Goal: Contribute content: Contribute content

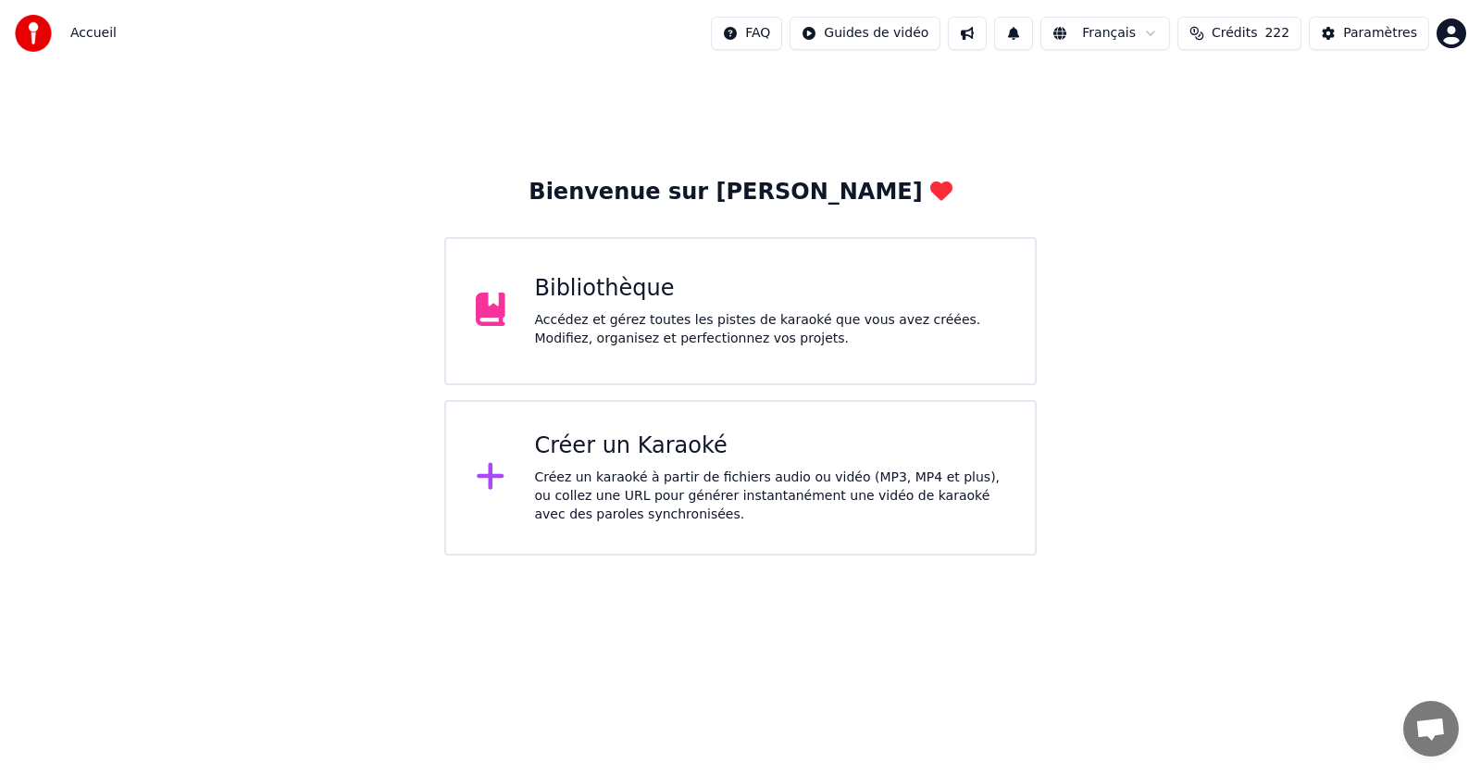
click at [648, 292] on div "Bibliothèque" at bounding box center [770, 289] width 471 height 30
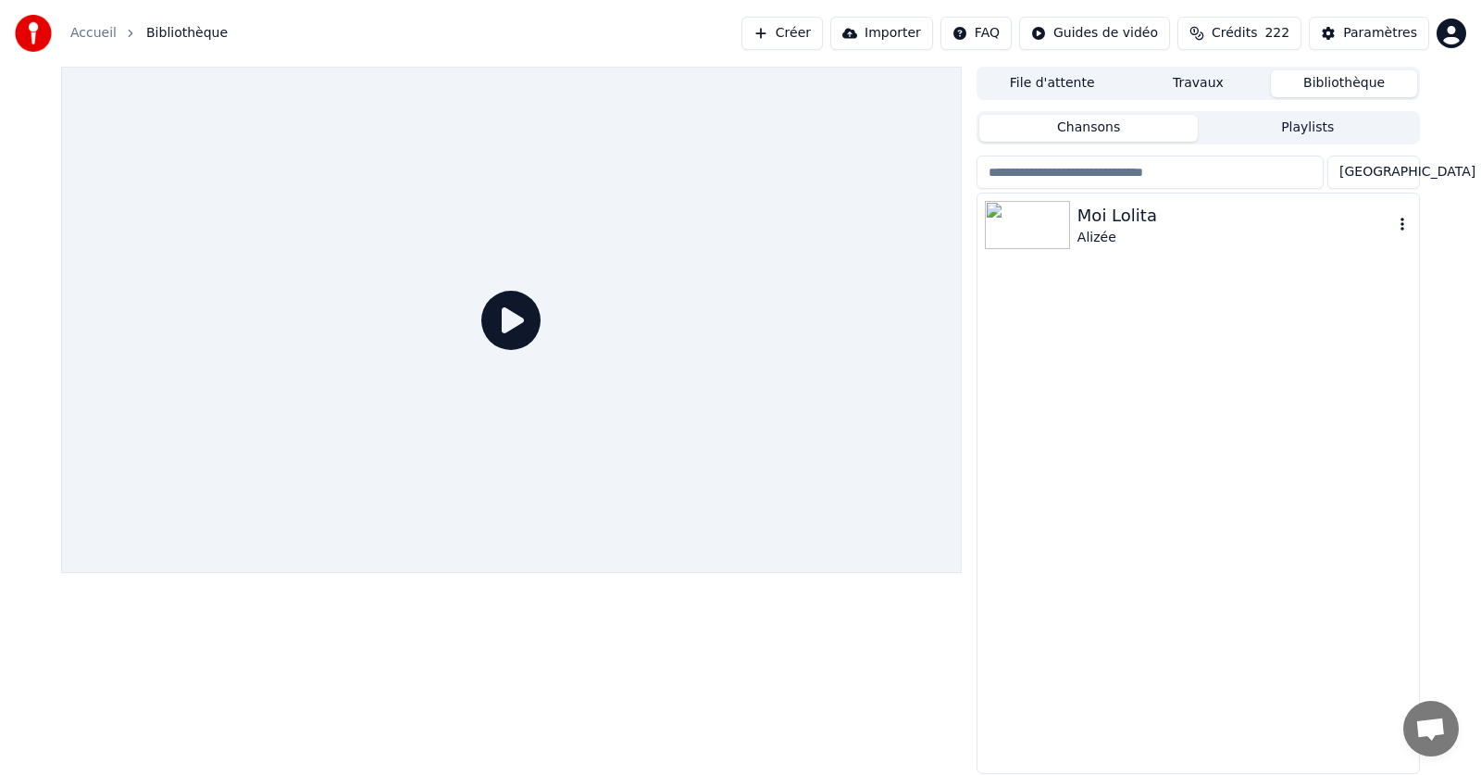
click at [1402, 221] on icon "button" at bounding box center [1402, 224] width 4 height 13
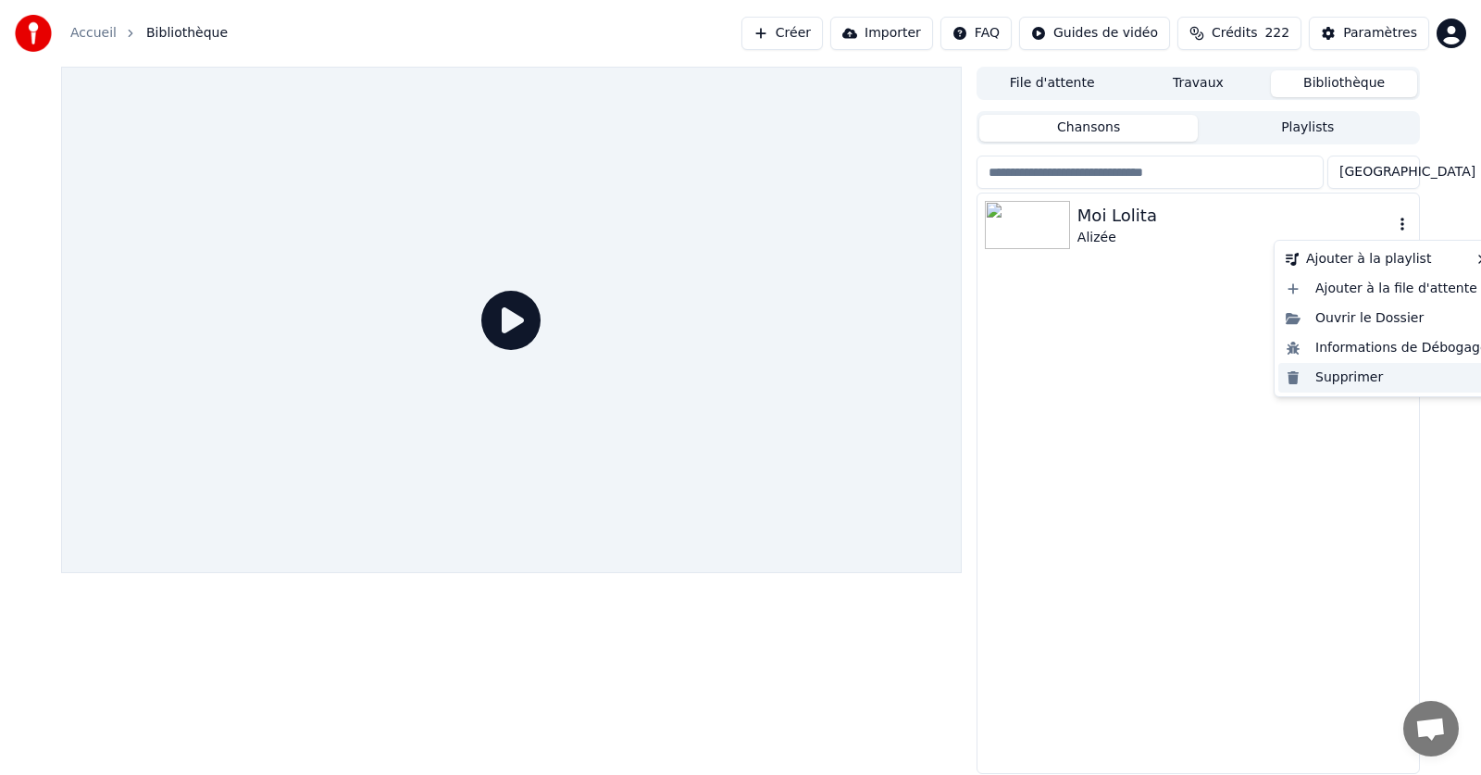
click at [1360, 379] on div "Supprimer" at bounding box center [1387, 378] width 218 height 30
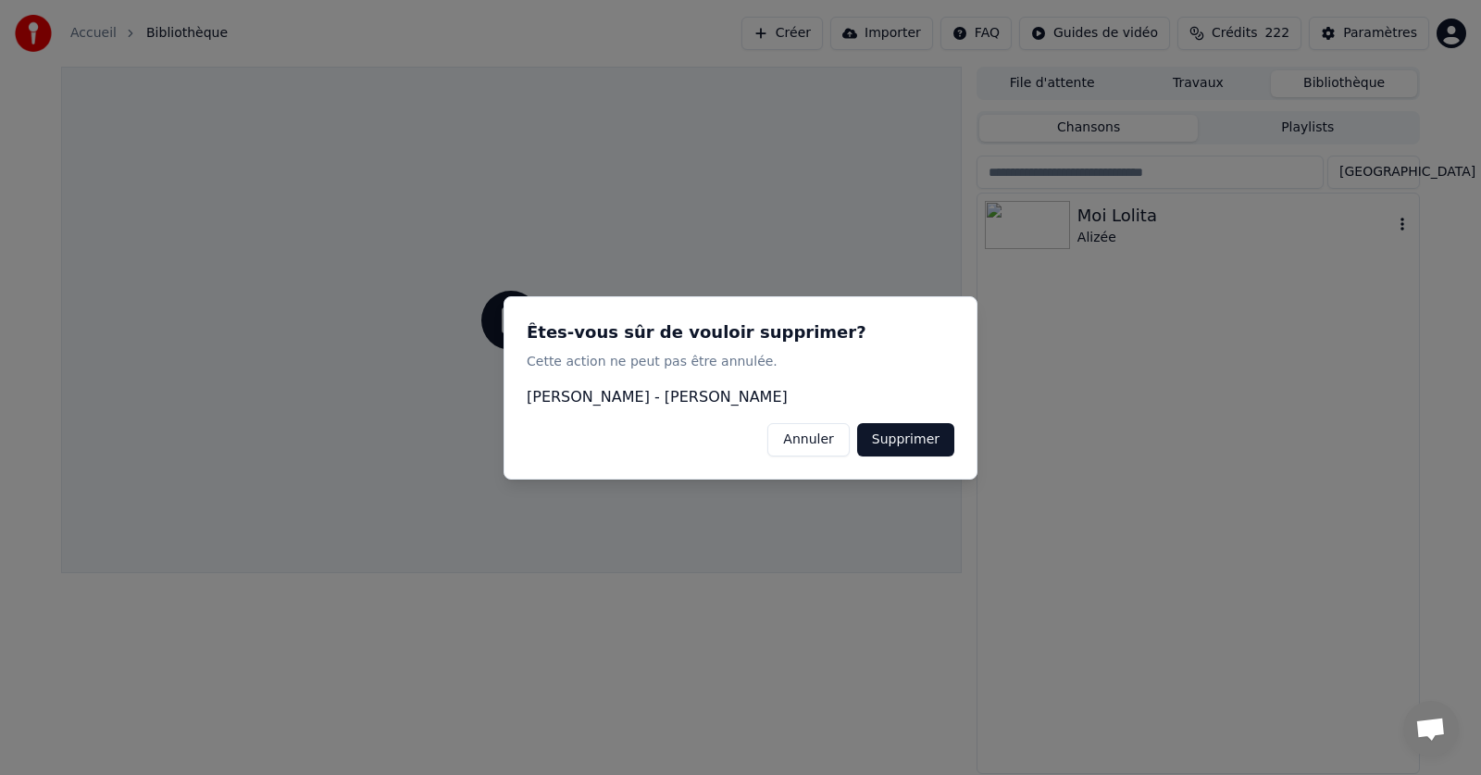
click at [925, 436] on button "Supprimer" at bounding box center [905, 438] width 97 height 33
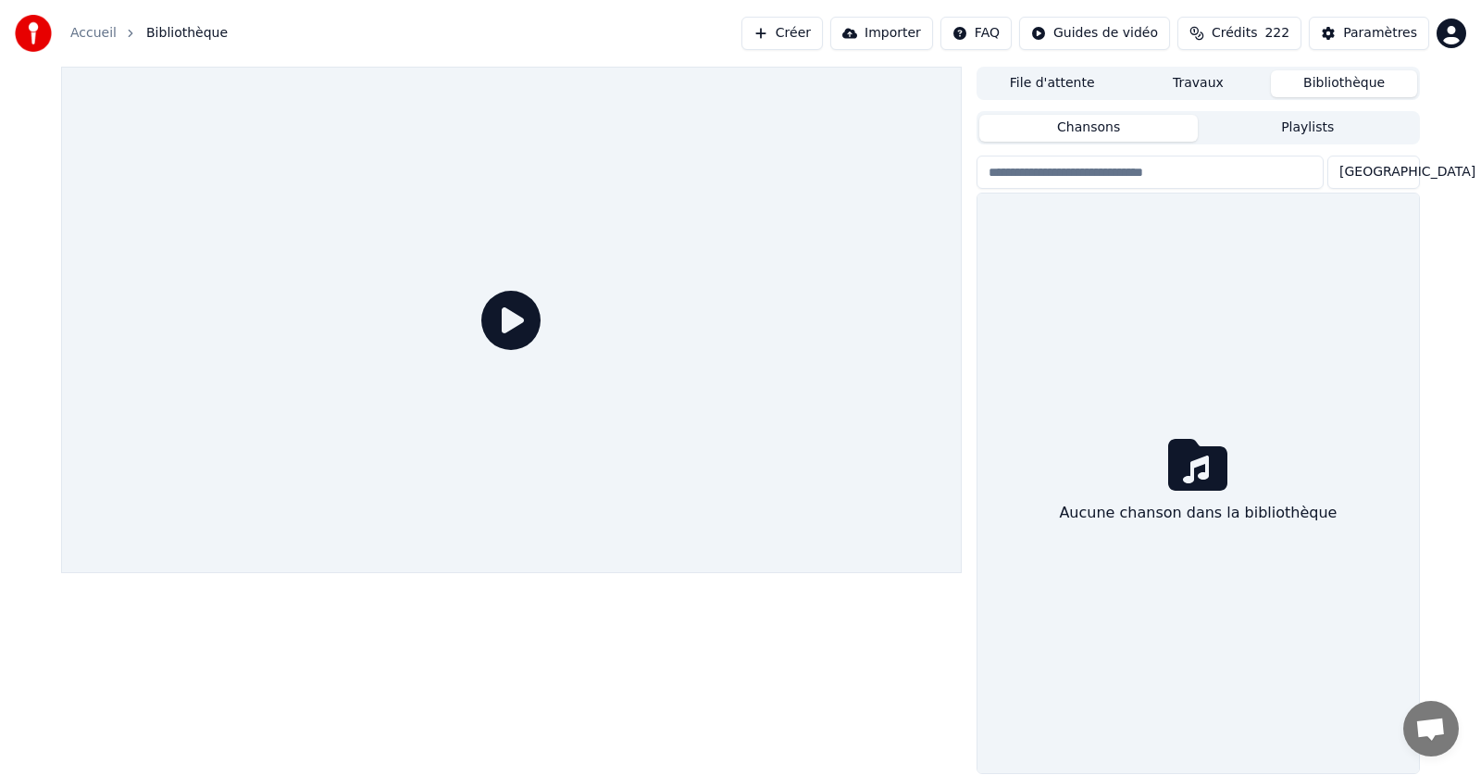
click at [85, 28] on link "Accueil" at bounding box center [93, 33] width 46 height 19
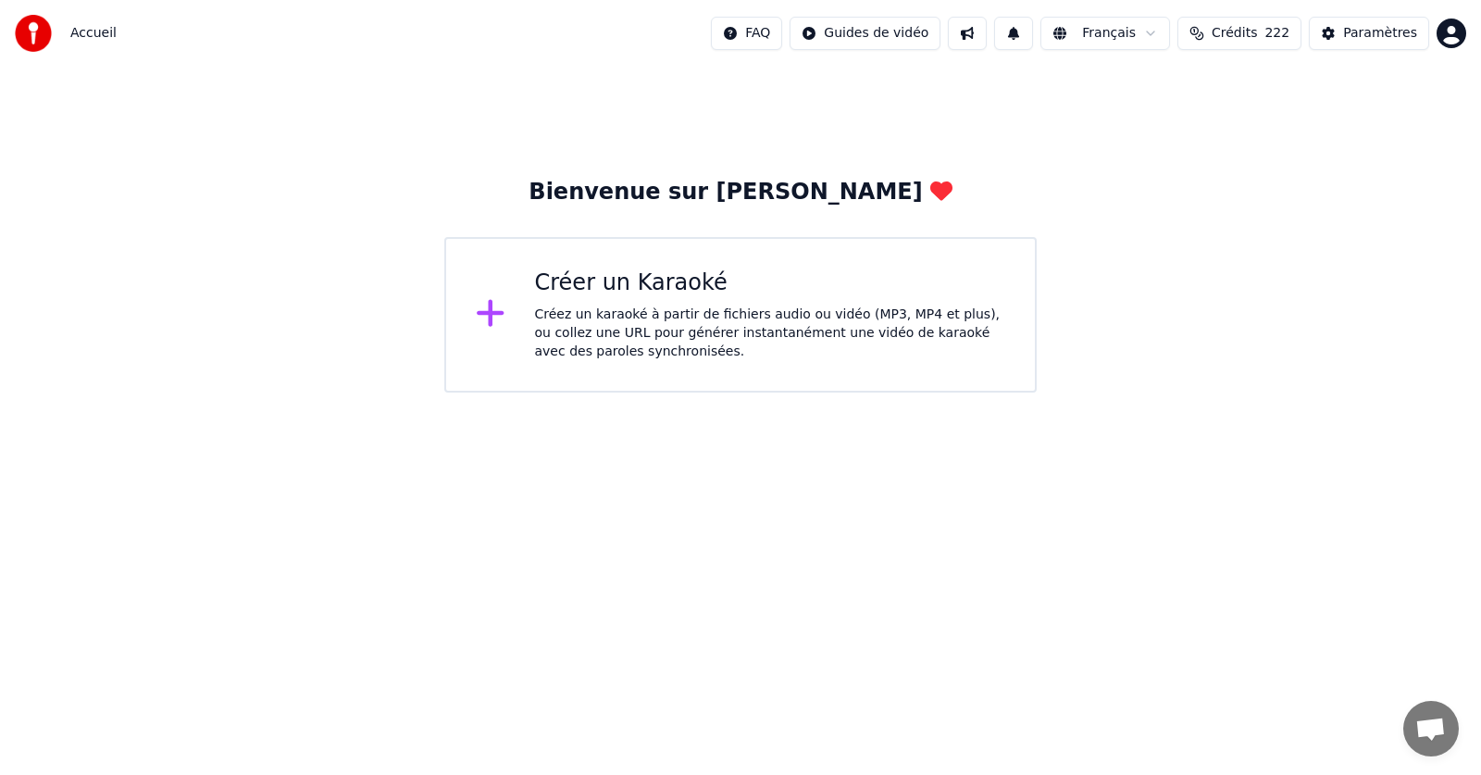
click at [616, 301] on div "Créer un Karaoké Créez un karaoké à partir de fichiers audio ou vidéo (MP3, MP4…" at bounding box center [770, 314] width 471 height 93
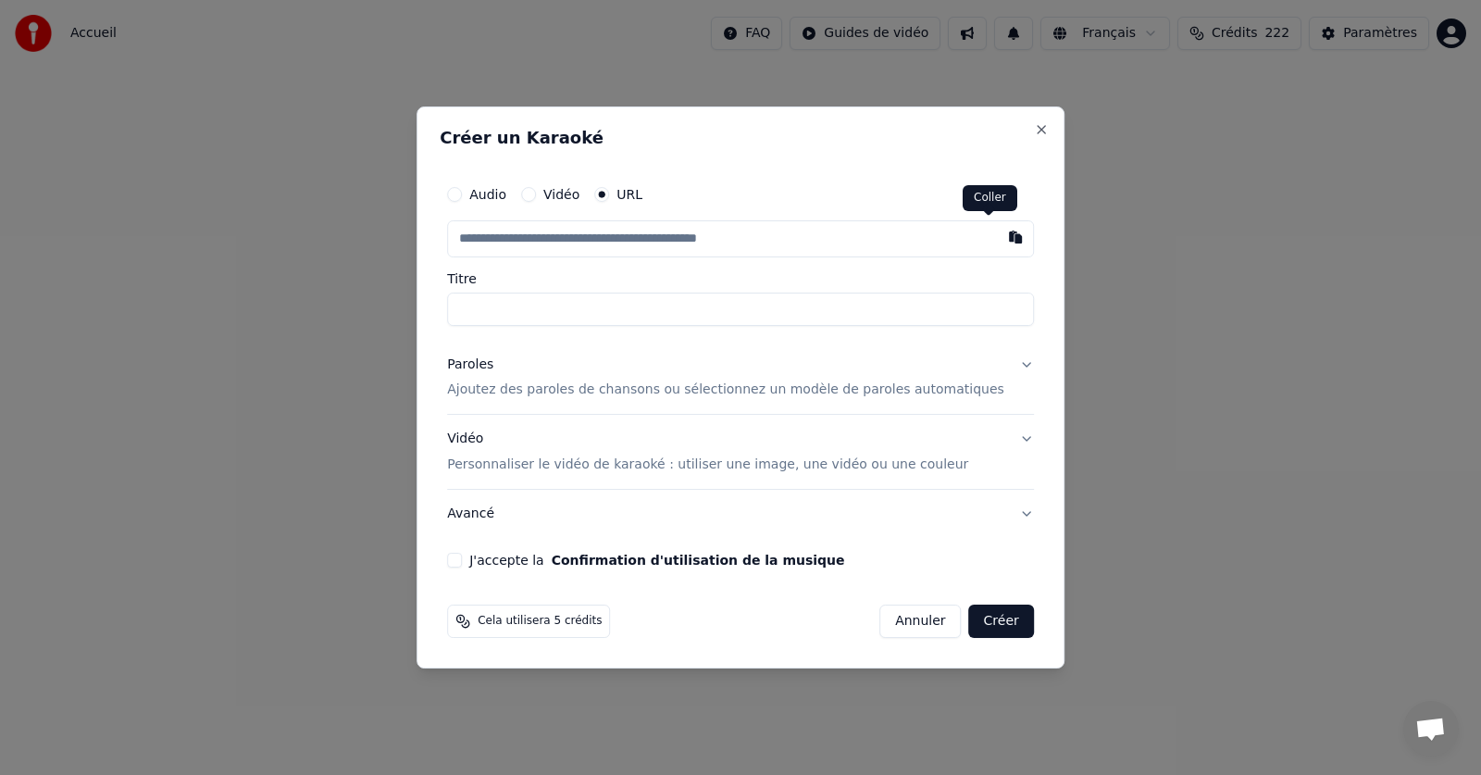
click at [997, 237] on button "button" at bounding box center [1015, 236] width 37 height 33
type input "**********"
click at [593, 307] on input "**********" at bounding box center [740, 308] width 587 height 33
drag, startPoint x: 594, startPoint y: 308, endPoint x: 487, endPoint y: 311, distance: 107.4
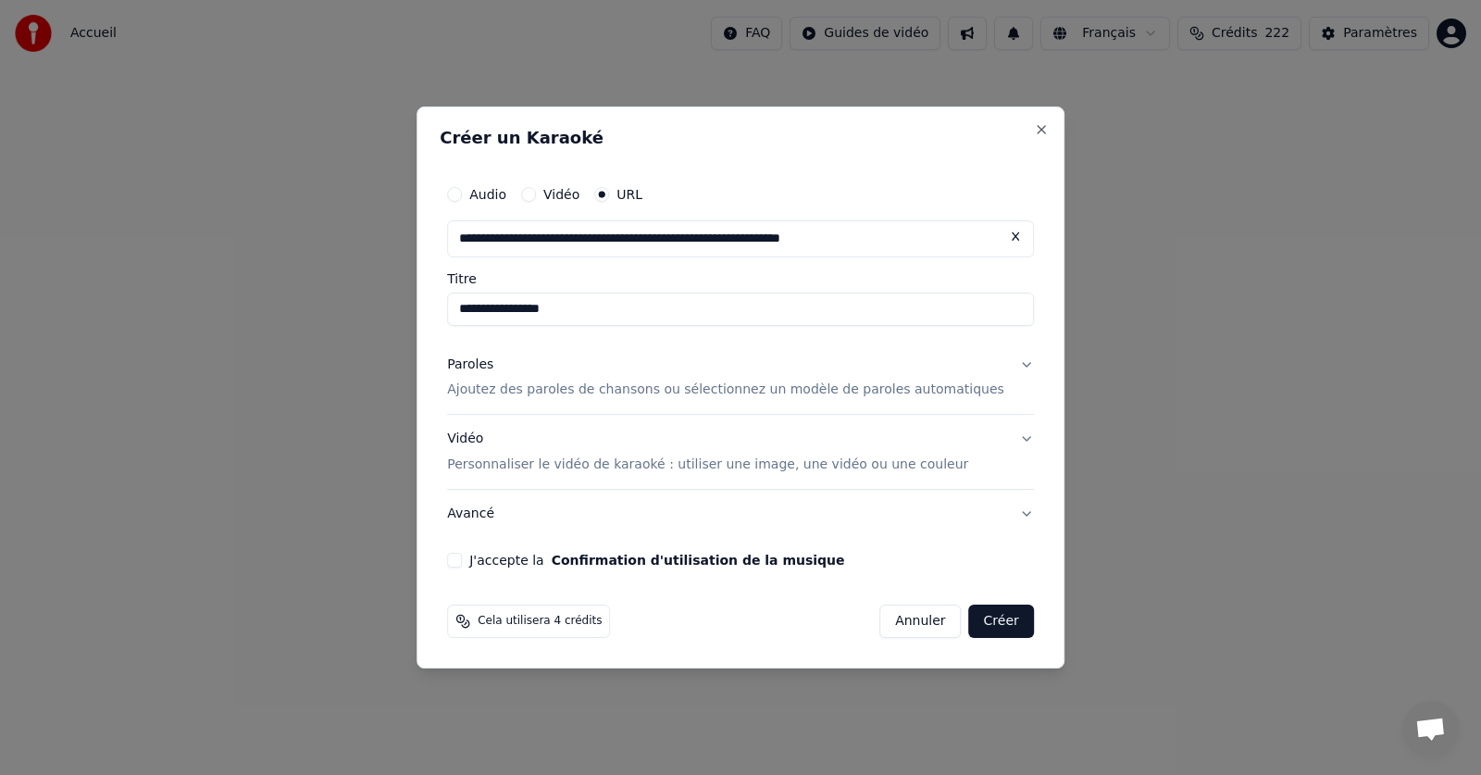
click at [487, 311] on input "**********" at bounding box center [740, 308] width 587 height 33
type input "**********"
click at [589, 387] on p "Ajoutez des paroles de chansons ou sélectionnez un modèle de paroles automatiqu…" at bounding box center [725, 390] width 557 height 19
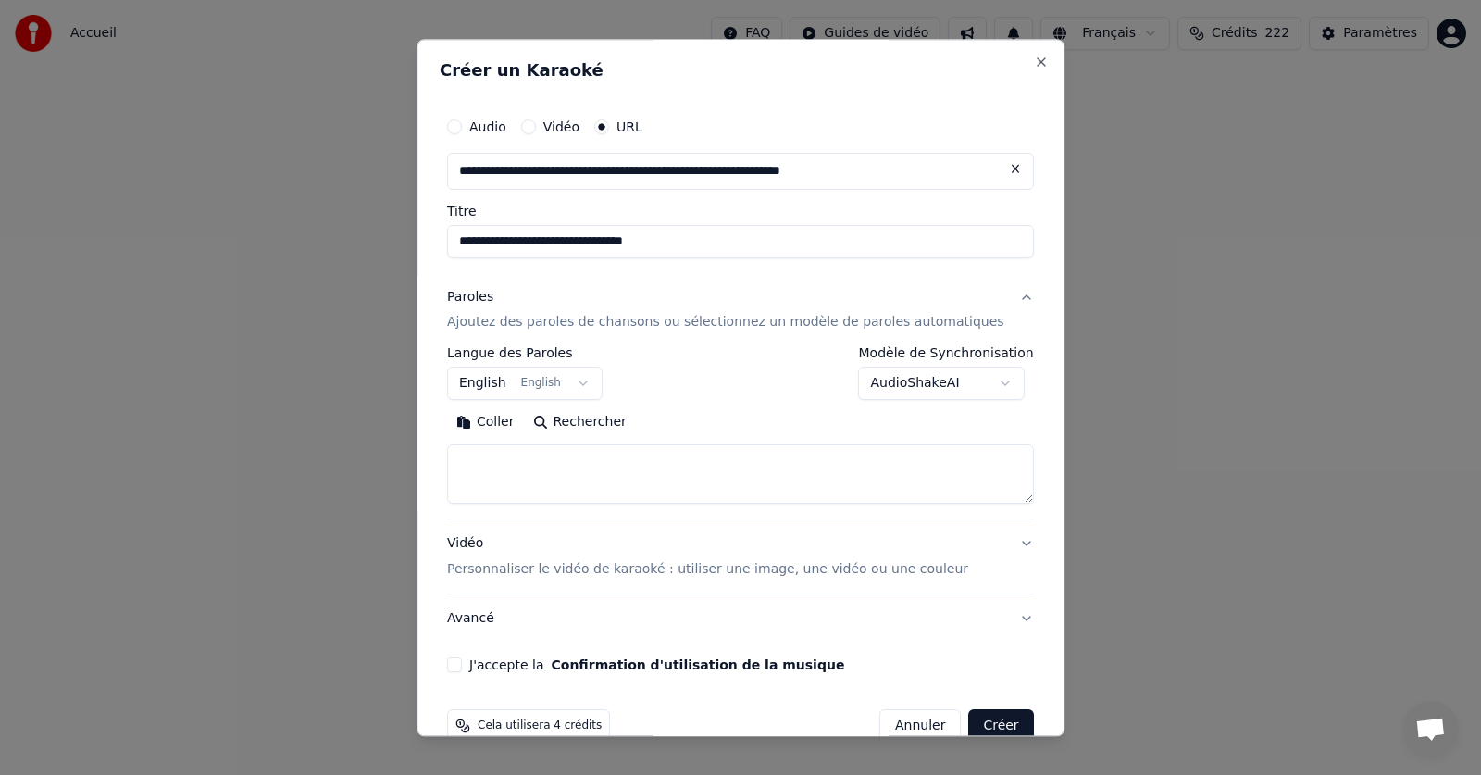
click at [591, 386] on button "English English" at bounding box center [524, 383] width 155 height 33
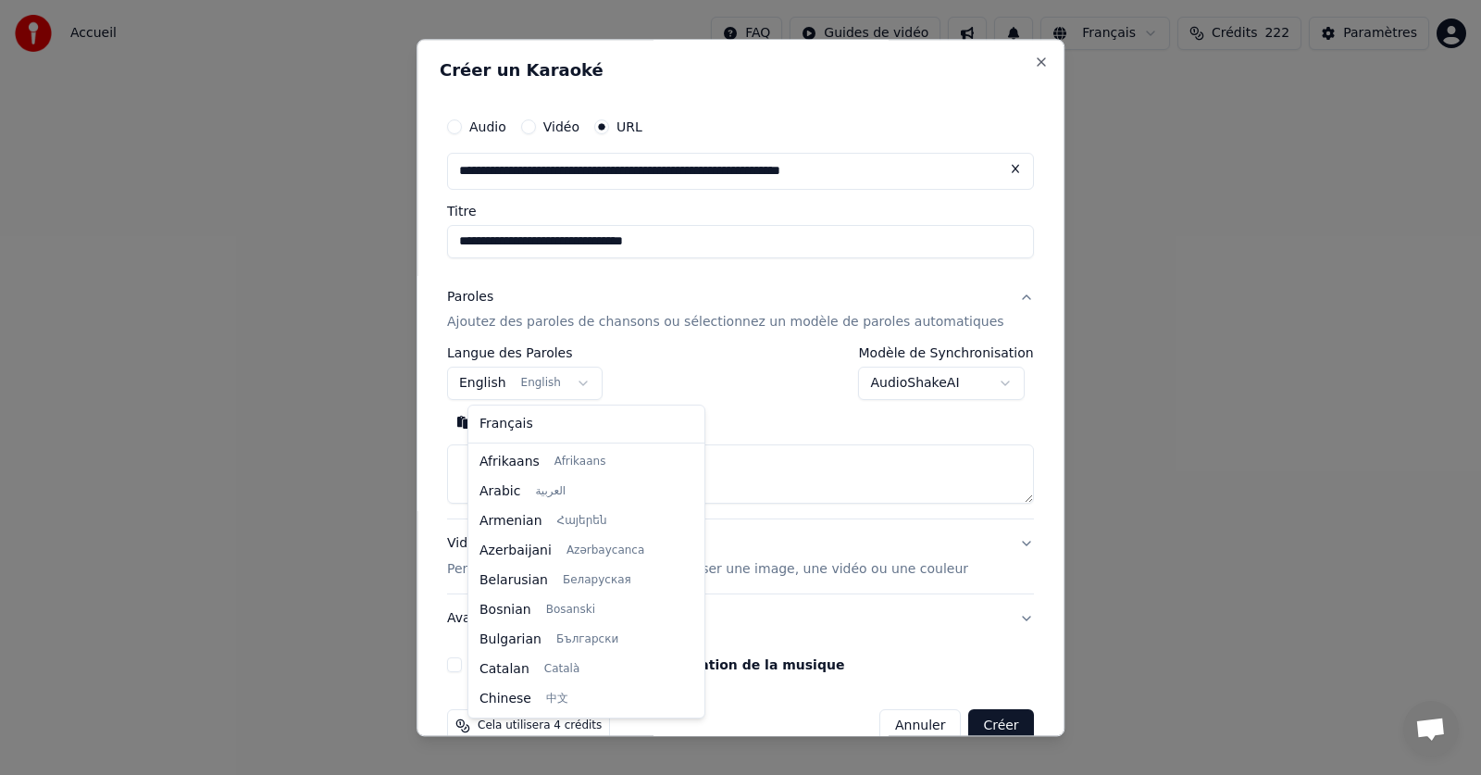
scroll to position [148, 0]
select select "**"
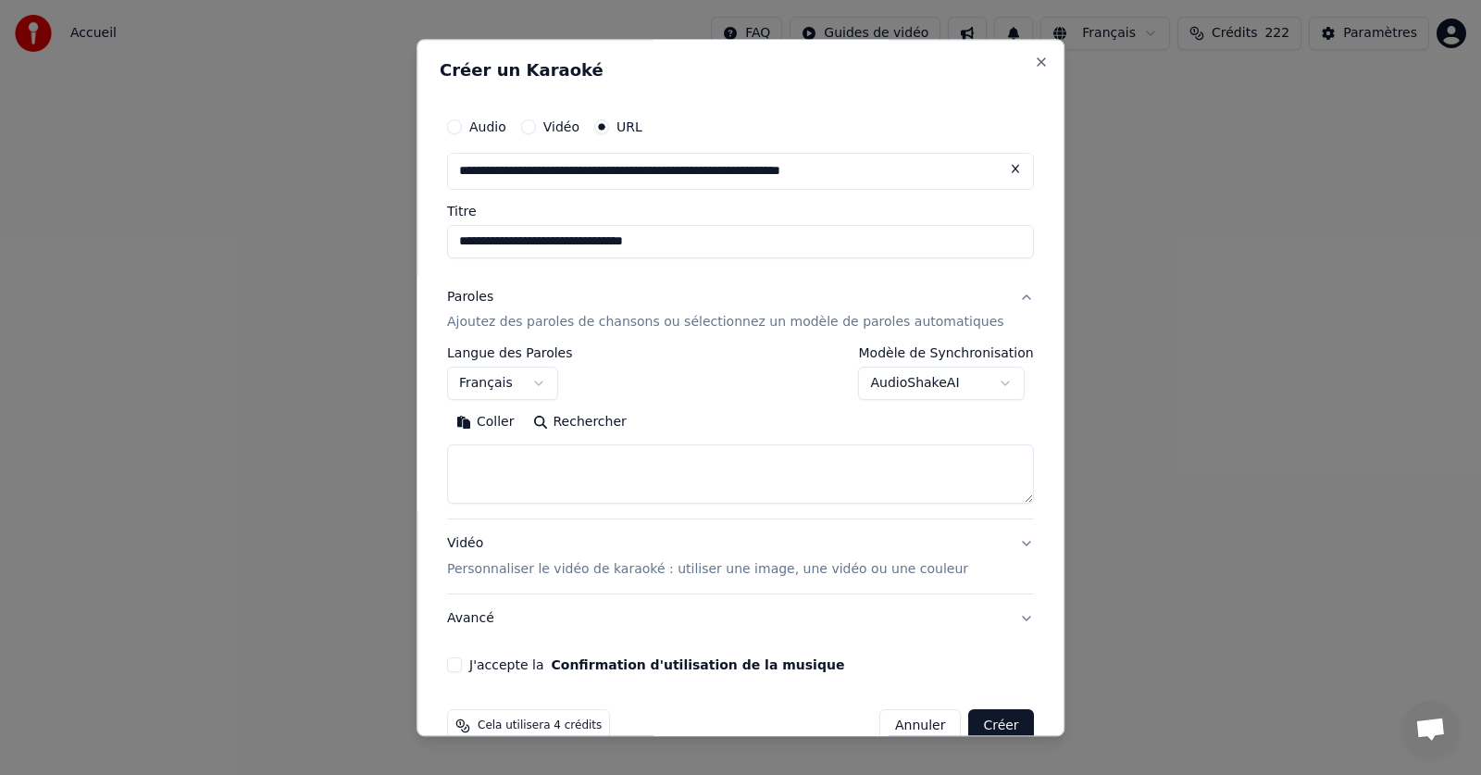
click at [518, 422] on button "Coller" at bounding box center [485, 423] width 77 height 30
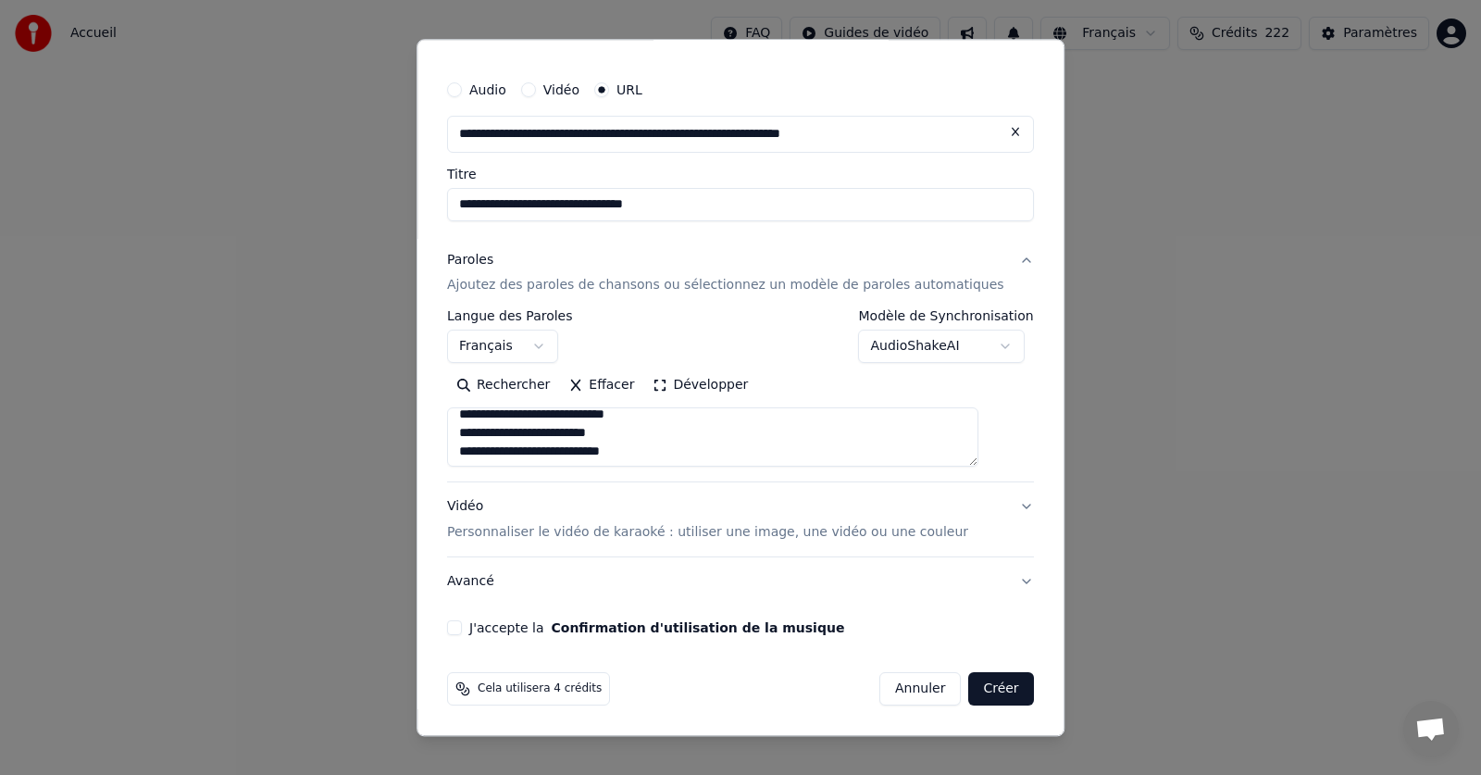
scroll to position [0, 0]
click at [462, 621] on button "J'accepte la Confirmation d'utilisation de la musique" at bounding box center [454, 628] width 15 height 15
drag, startPoint x: 970, startPoint y: 688, endPoint x: 986, endPoint y: 681, distance: 17.0
click at [971, 688] on button "Créer" at bounding box center [1001, 689] width 65 height 33
type textarea "**********"
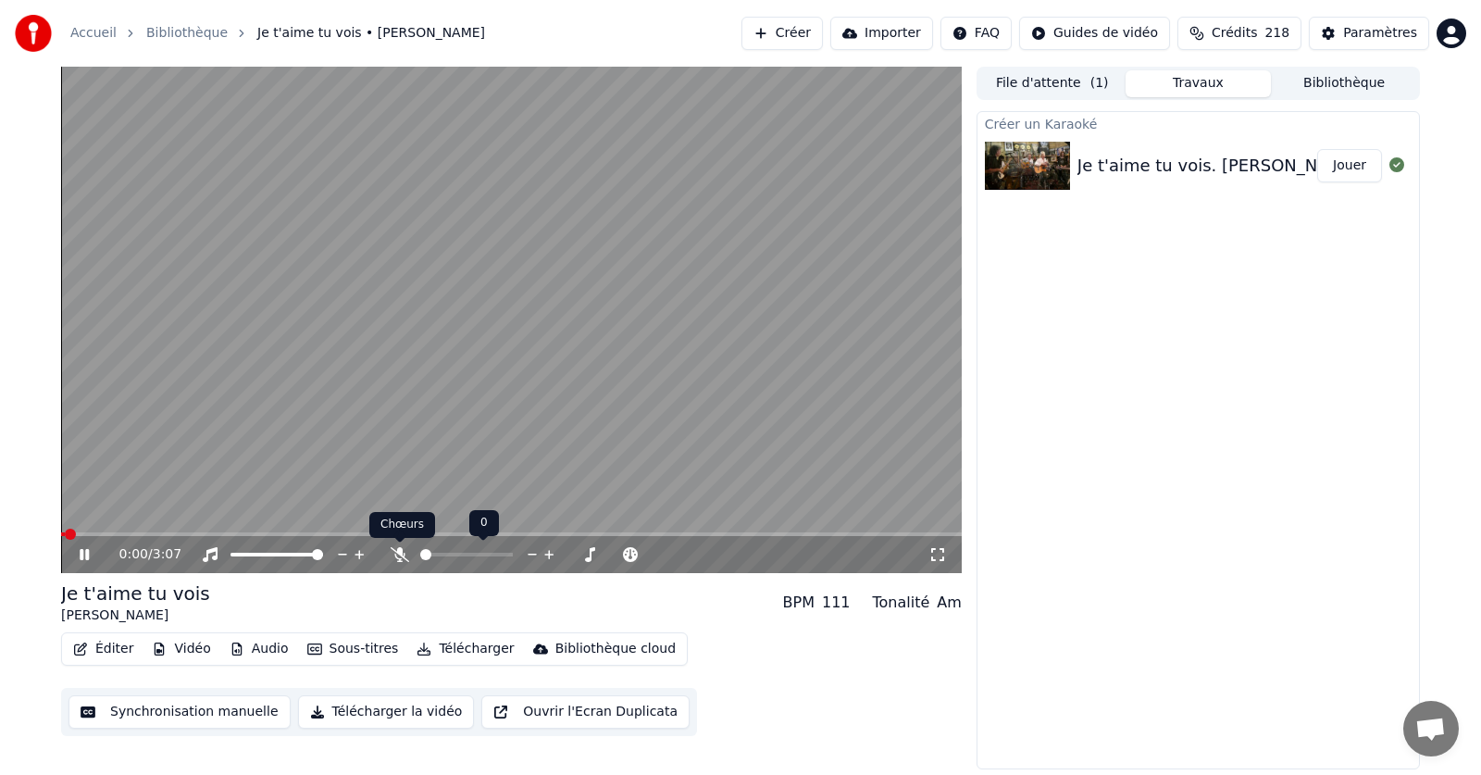
click at [398, 553] on icon at bounding box center [400, 554] width 19 height 15
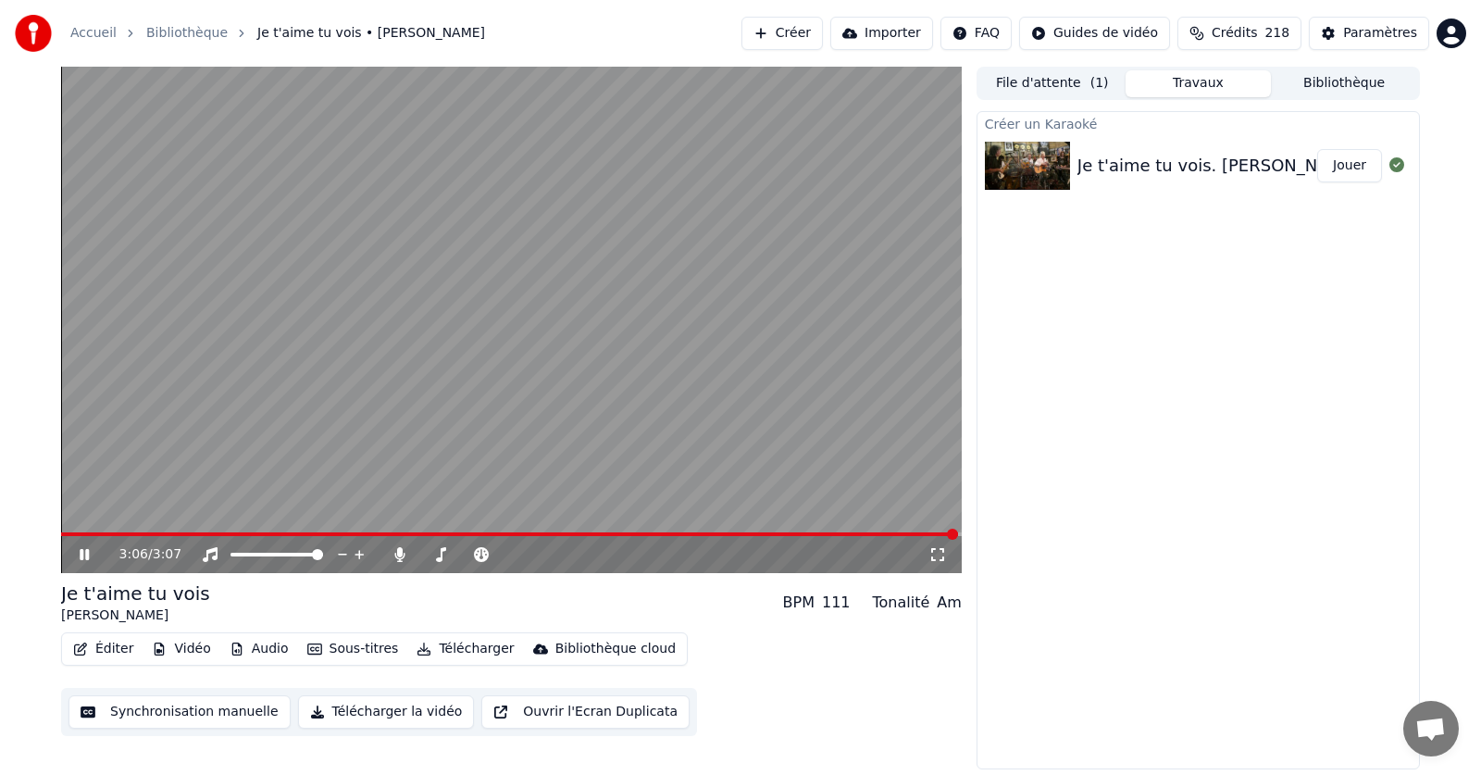
click at [86, 551] on icon at bounding box center [84, 554] width 9 height 11
click at [109, 648] on button "Éditer" at bounding box center [103, 649] width 75 height 26
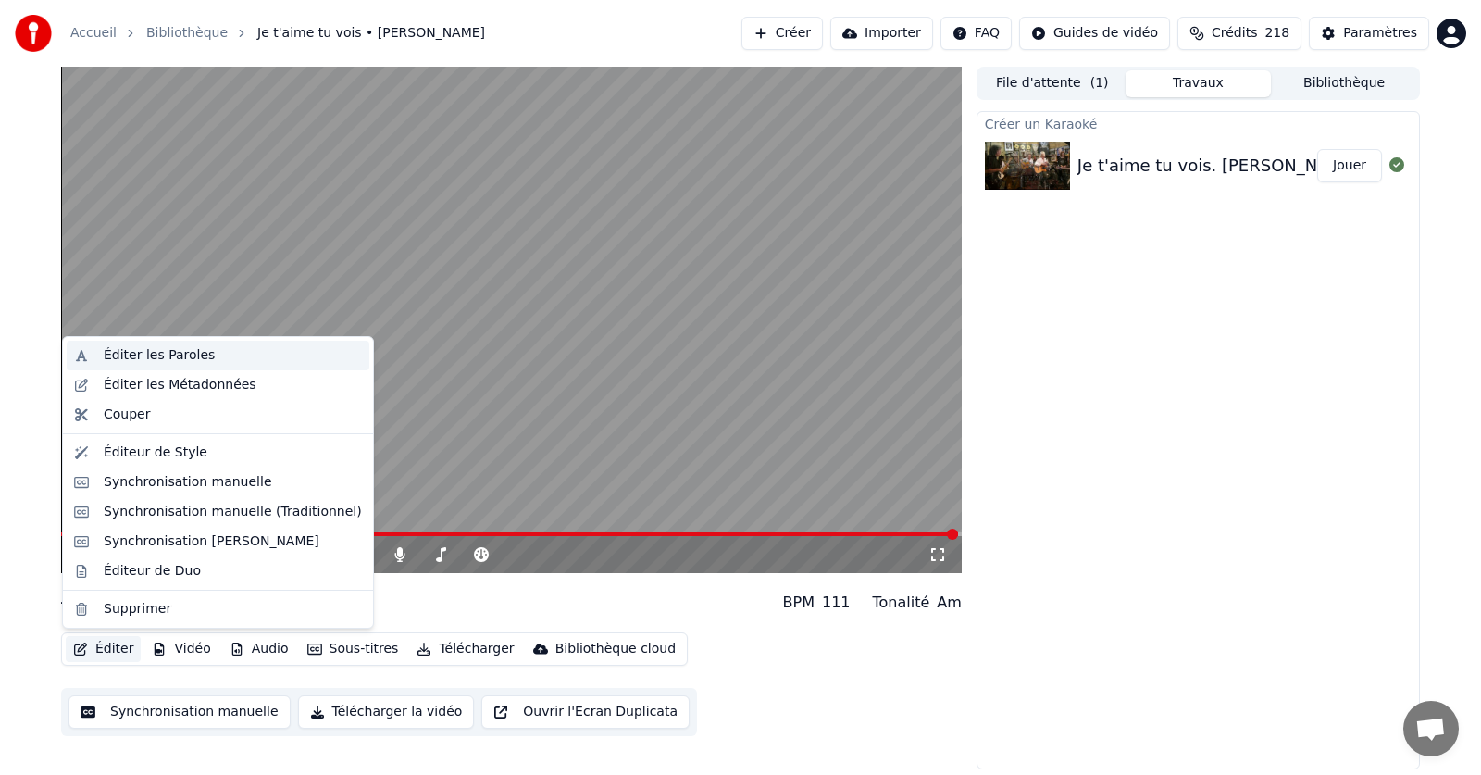
click at [169, 357] on div "Éditer les Paroles" at bounding box center [159, 355] width 111 height 19
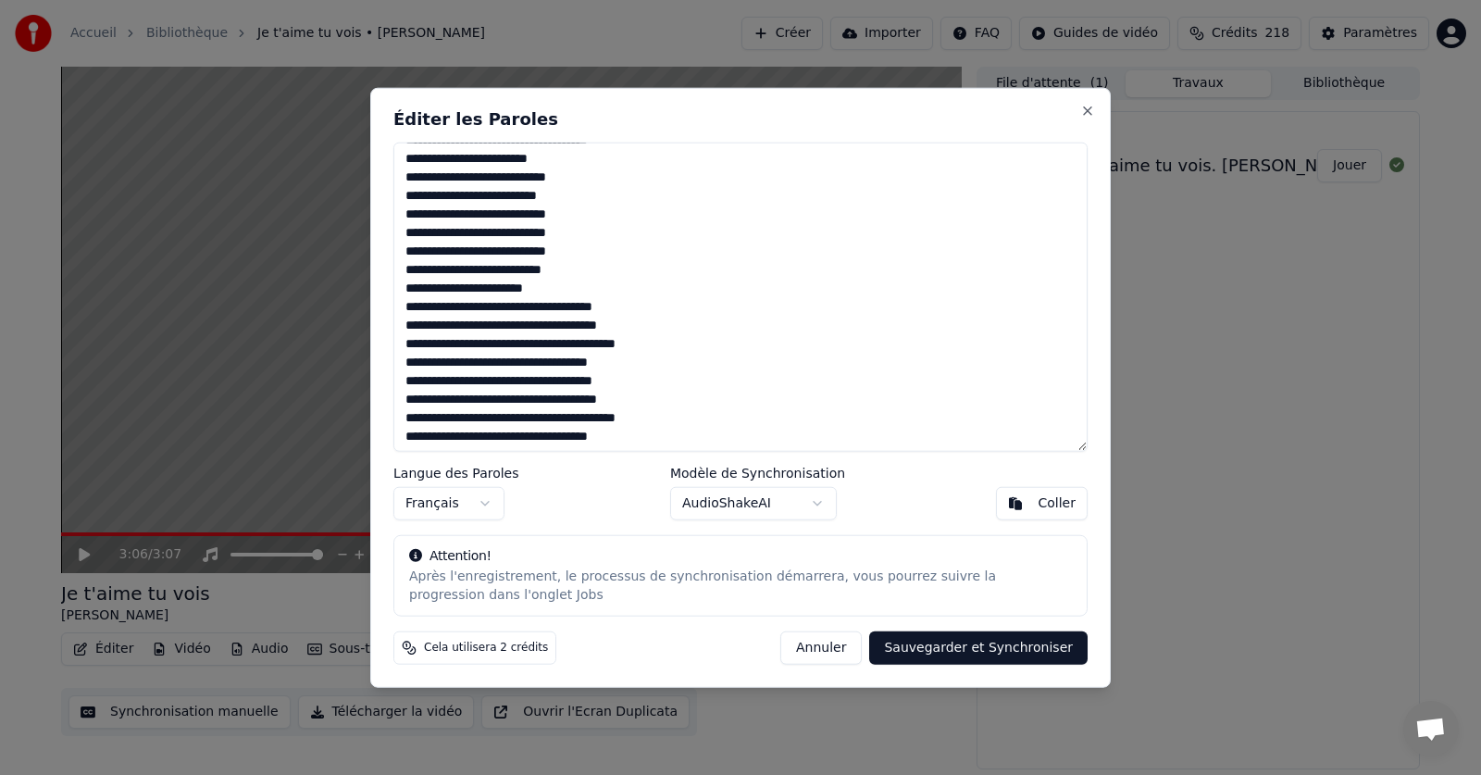
scroll to position [225, 0]
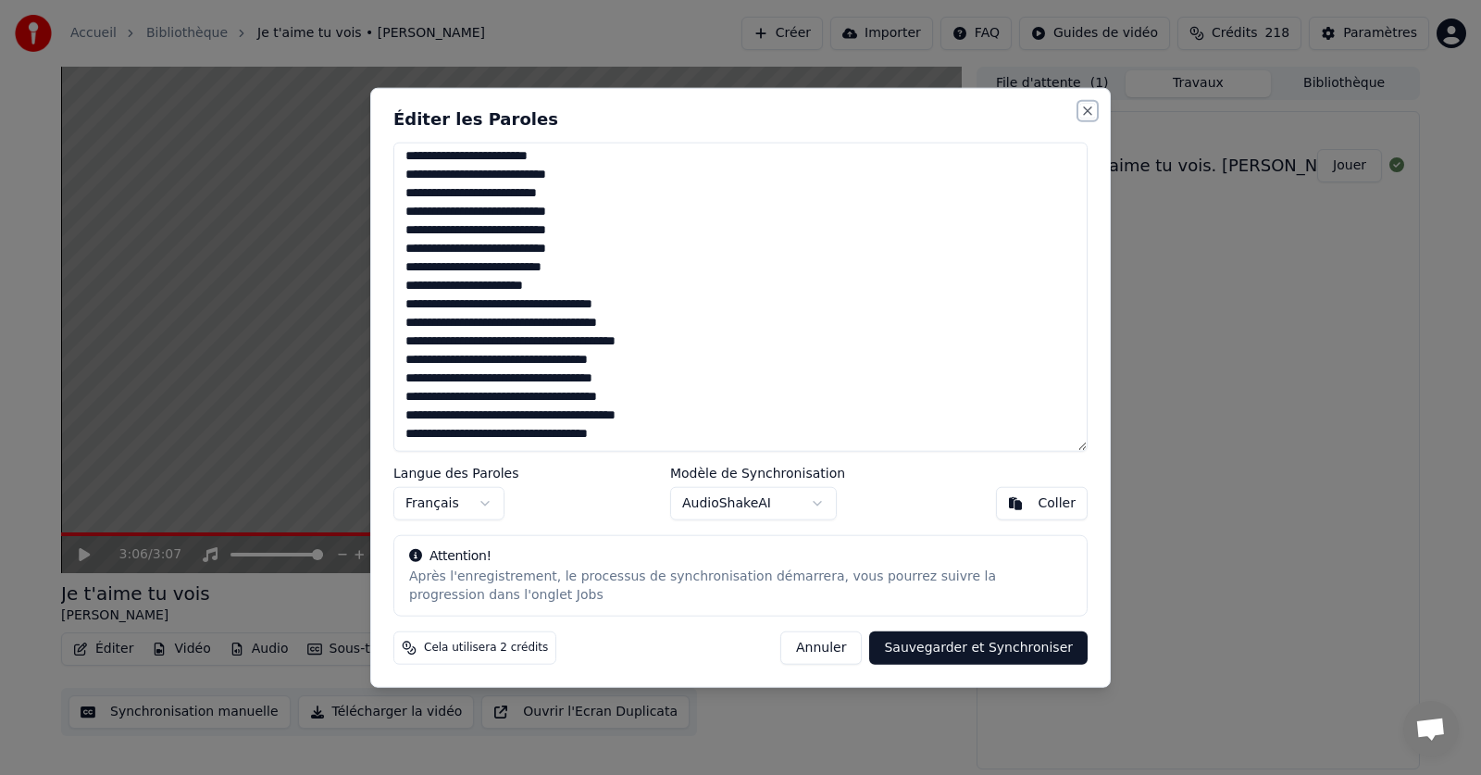
click at [1090, 108] on button "Close" at bounding box center [1087, 110] width 15 height 15
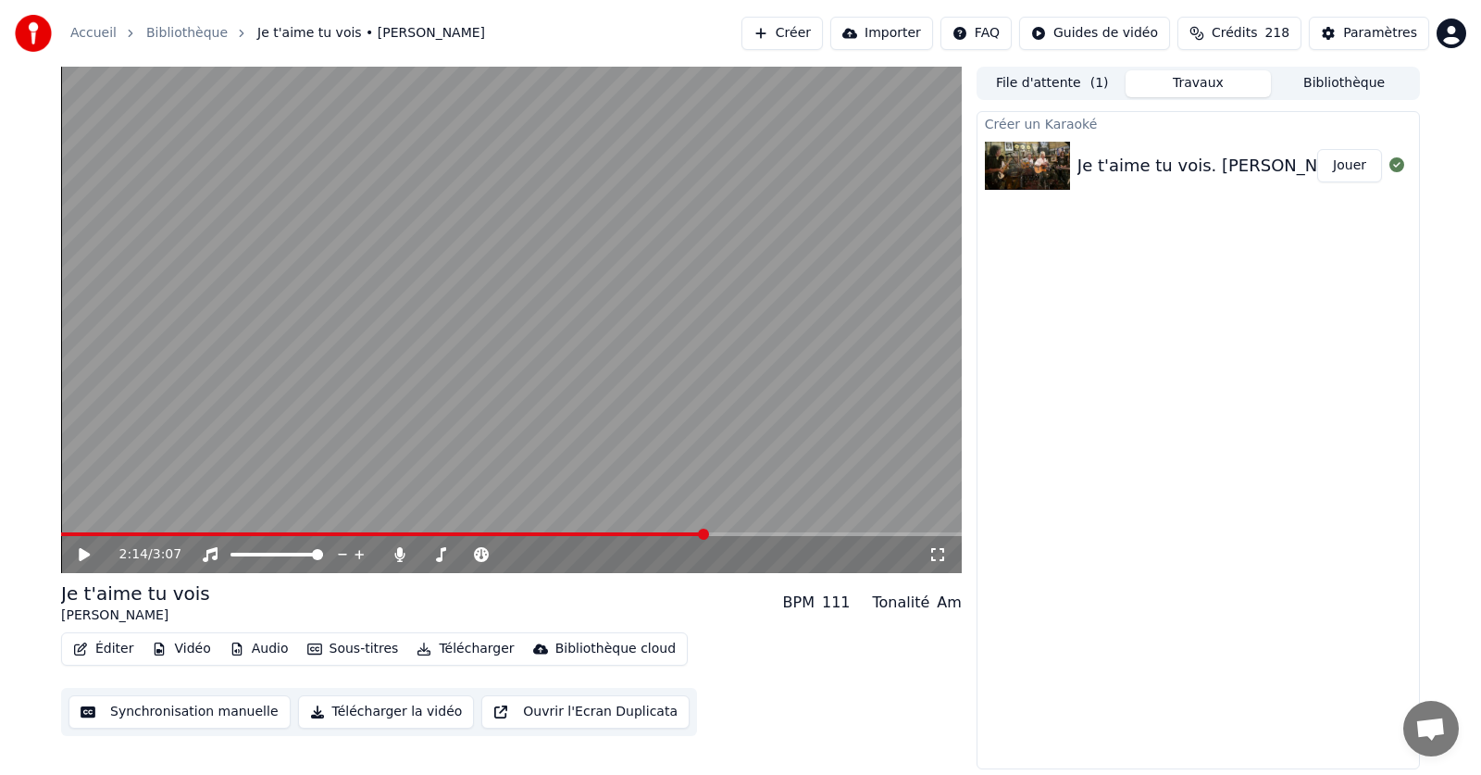
click at [705, 529] on span at bounding box center [703, 534] width 11 height 11
click at [95, 552] on icon at bounding box center [98, 554] width 44 height 15
click at [113, 648] on button "Éditer" at bounding box center [103, 649] width 75 height 26
click at [116, 647] on button "Éditer" at bounding box center [103, 649] width 75 height 26
click at [114, 645] on button "Éditer" at bounding box center [103, 649] width 75 height 26
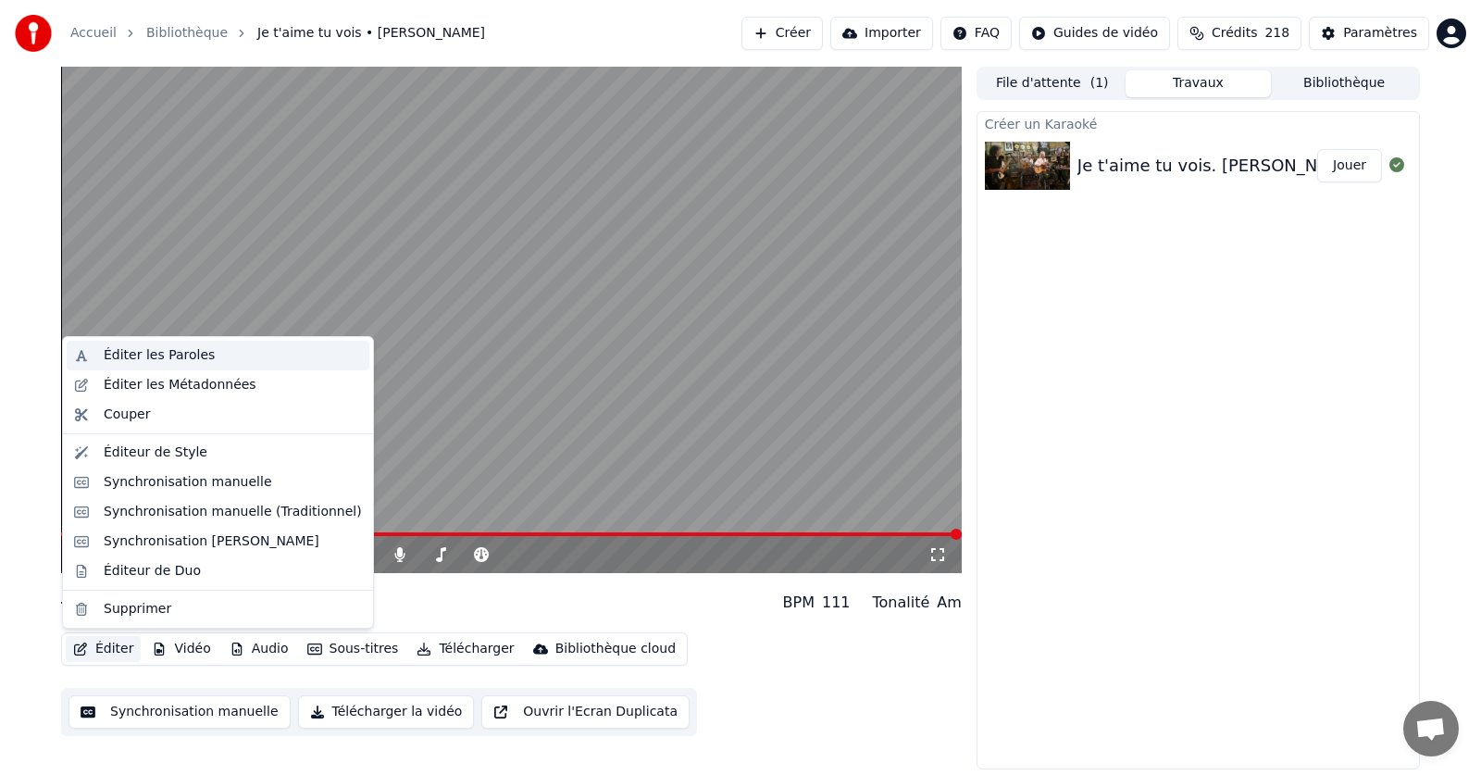
click at [162, 359] on div "Éditer les Paroles" at bounding box center [159, 355] width 111 height 19
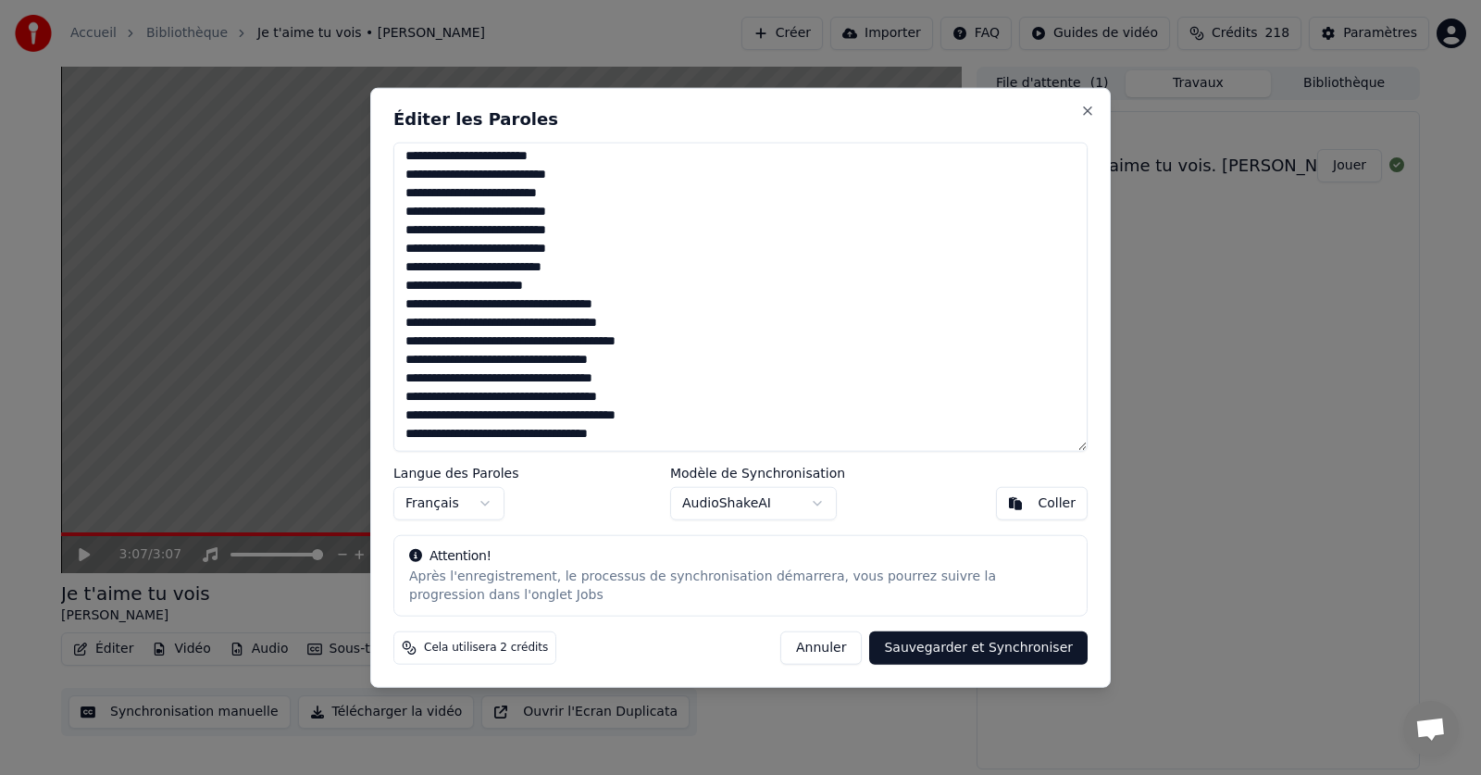
click at [654, 439] on textarea "**********" at bounding box center [740, 297] width 694 height 310
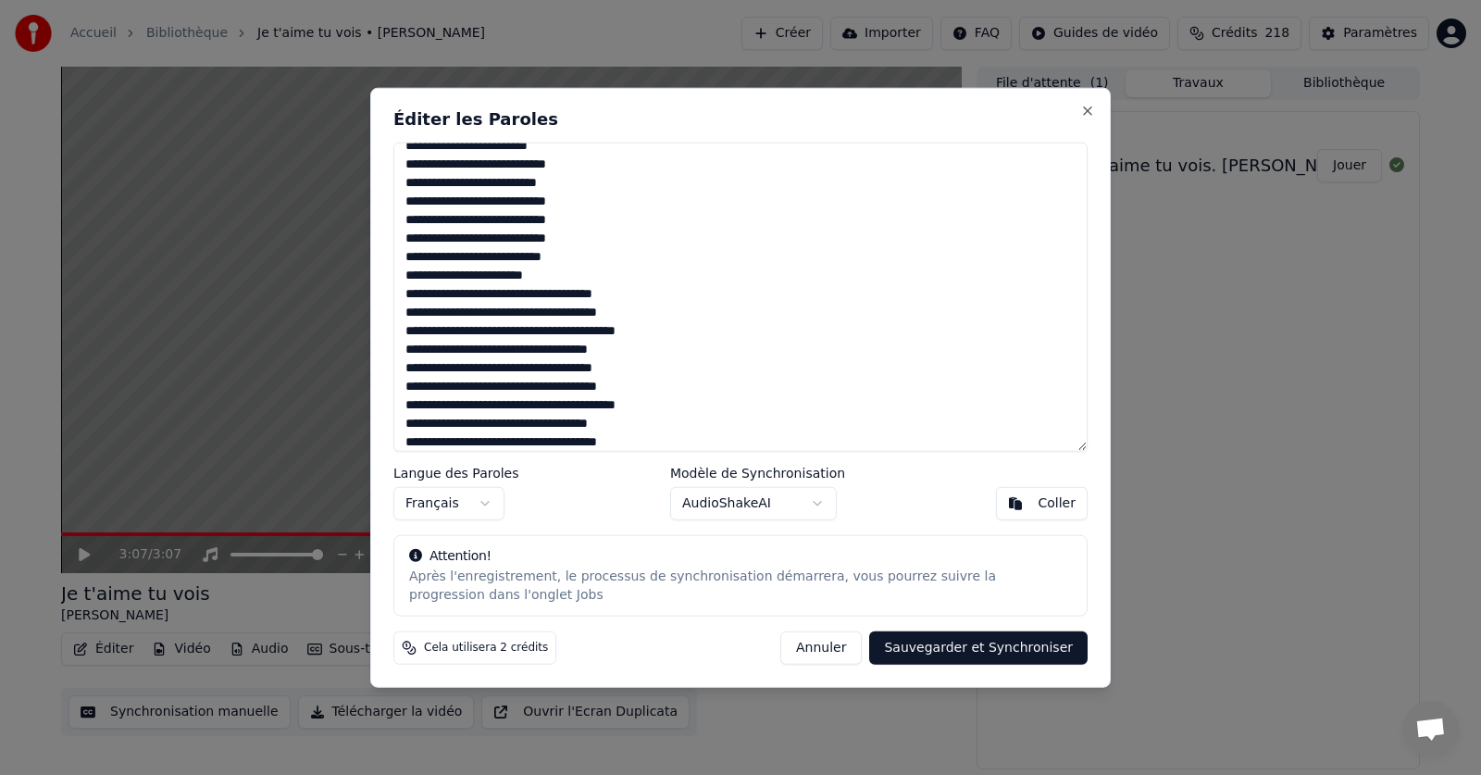
type textarea "**********"
click at [970, 655] on button "Sauvegarder et Synchroniser" at bounding box center [978, 647] width 218 height 33
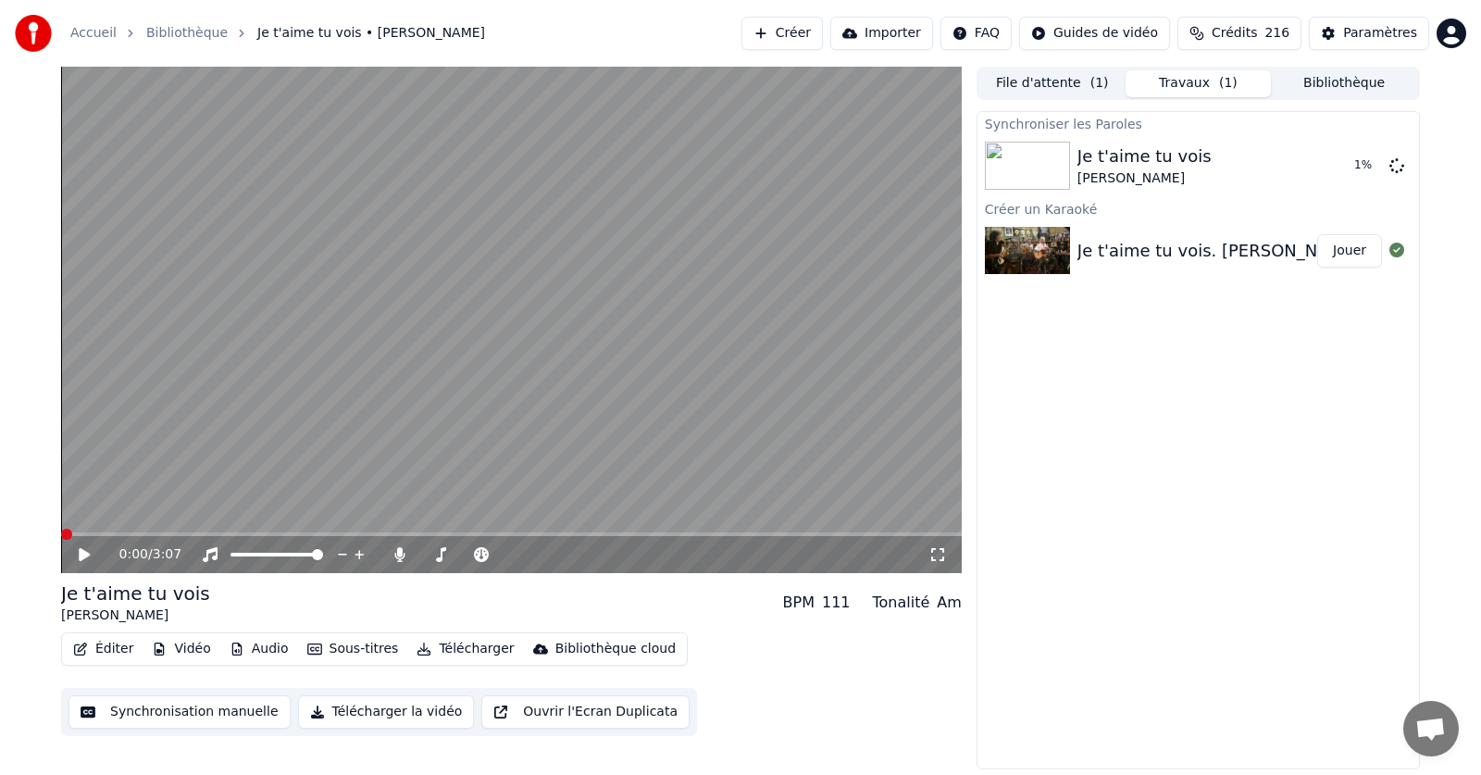
click at [61, 540] on span at bounding box center [66, 534] width 11 height 11
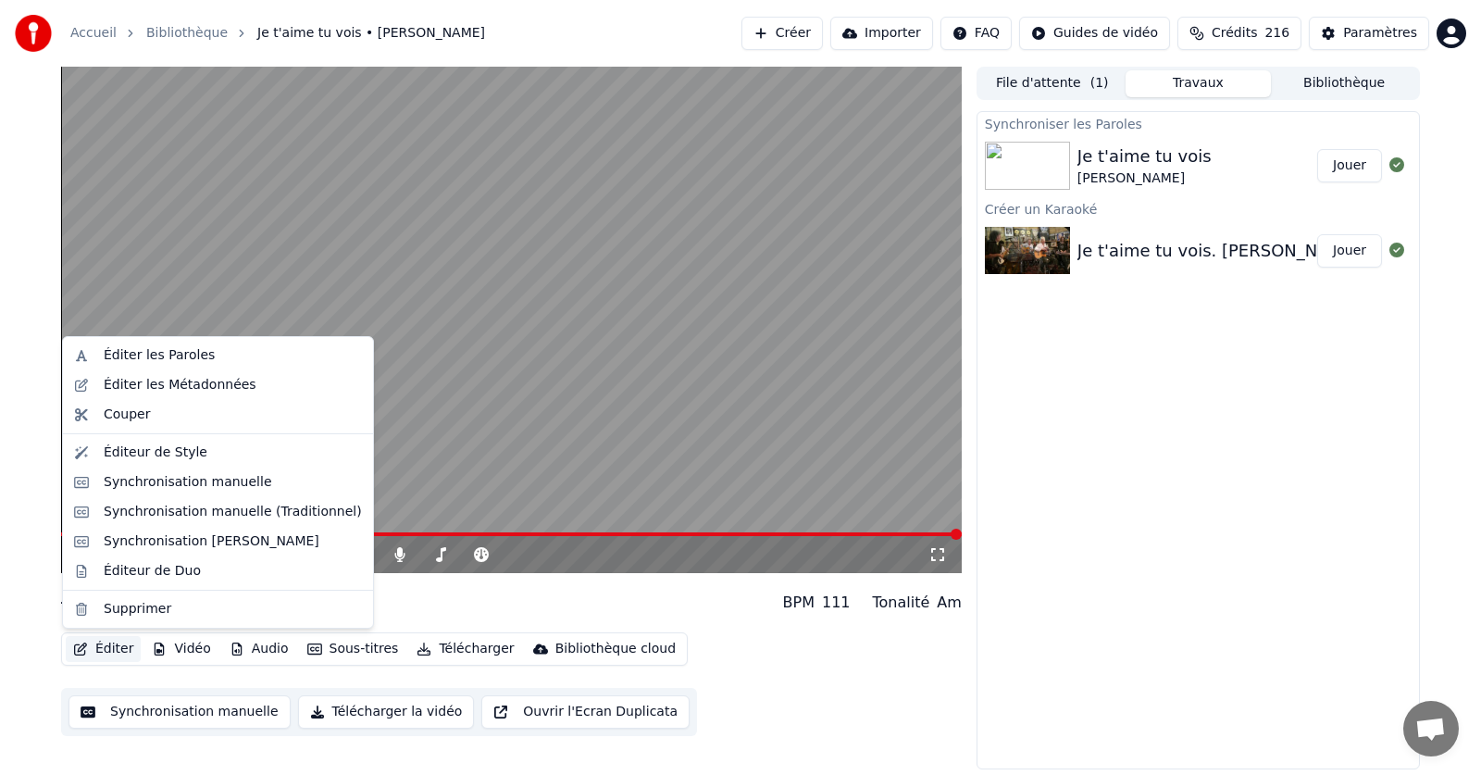
click at [114, 650] on button "Éditer" at bounding box center [103, 649] width 75 height 26
click at [161, 355] on div "Éditer les Paroles" at bounding box center [159, 355] width 111 height 19
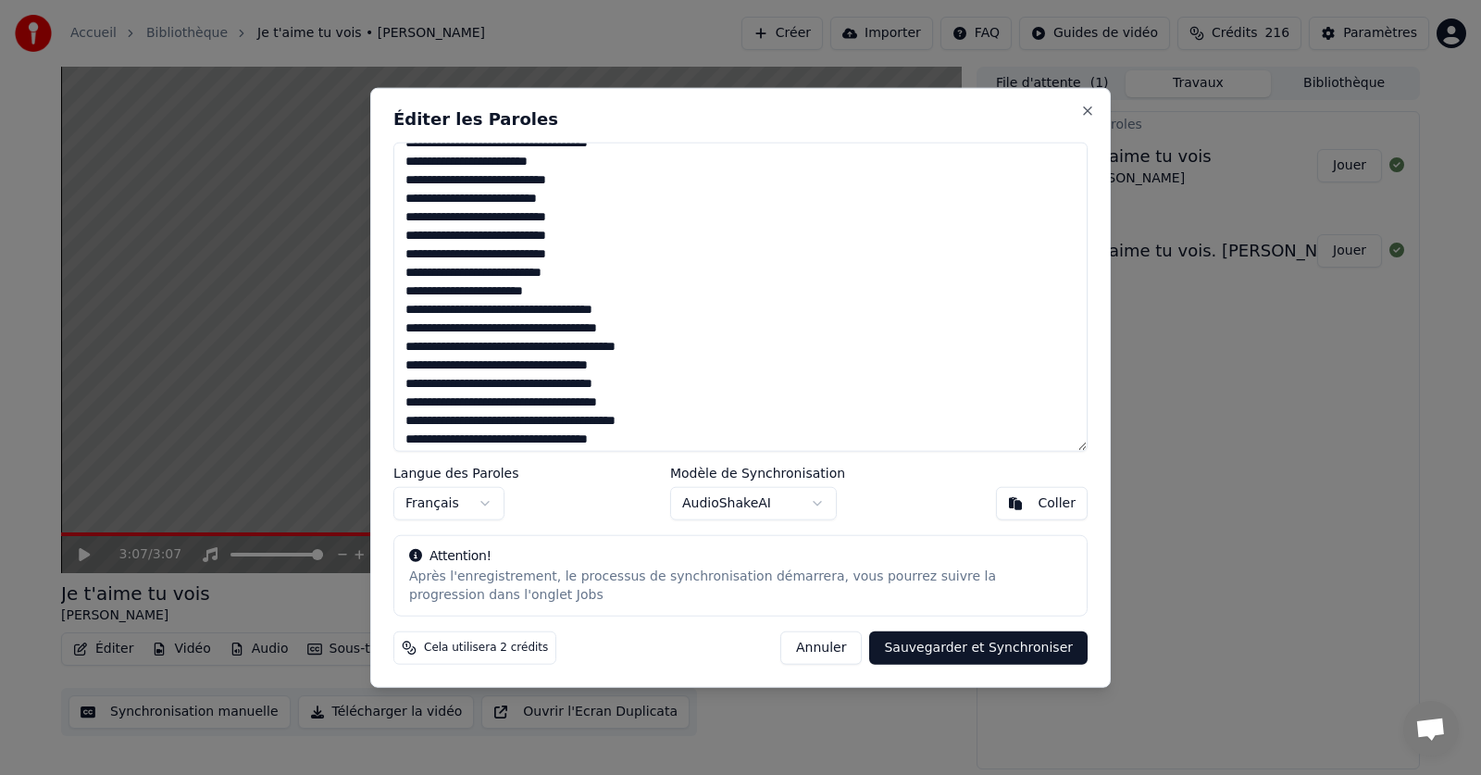
scroll to position [243, 0]
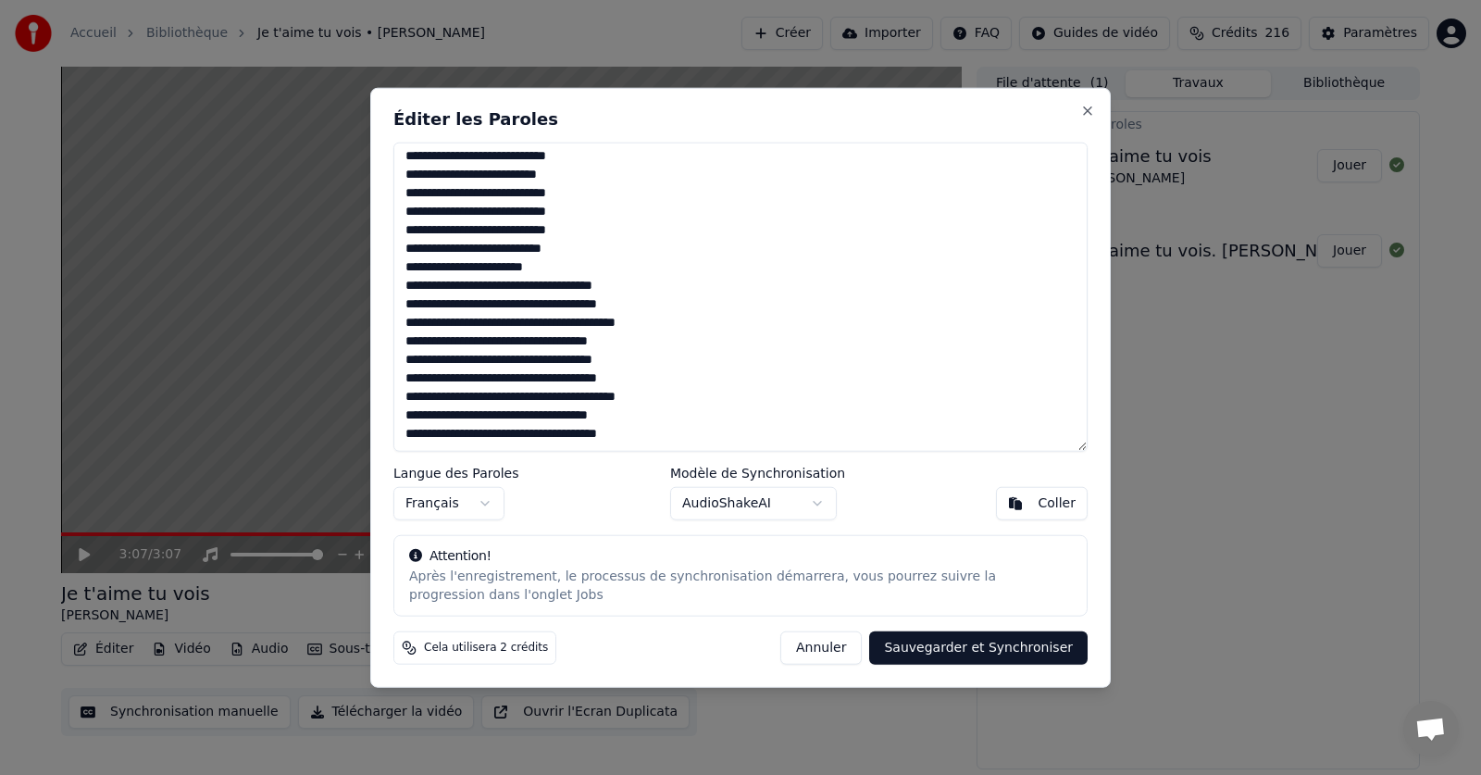
click at [652, 416] on textarea at bounding box center [740, 297] width 694 height 310
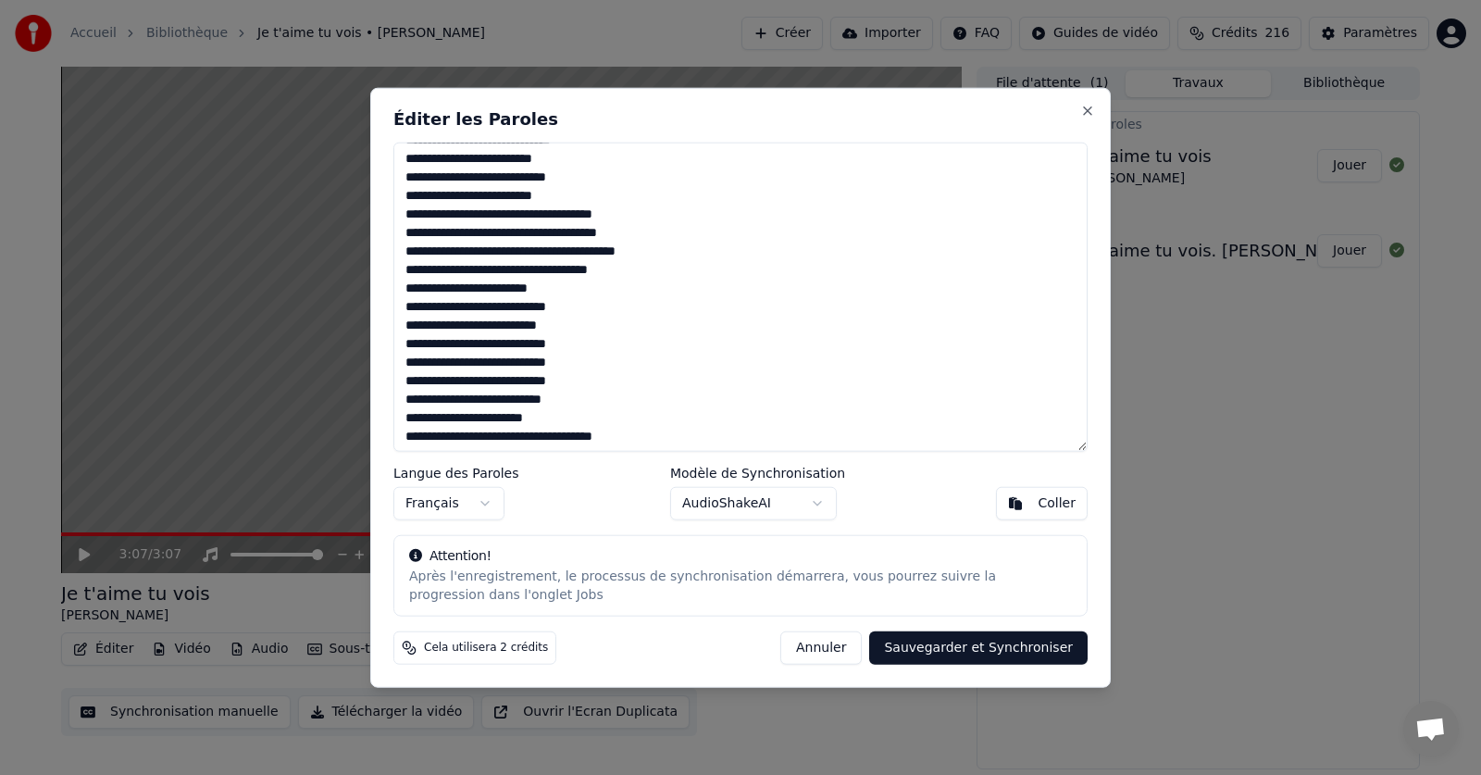
scroll to position [185, 0]
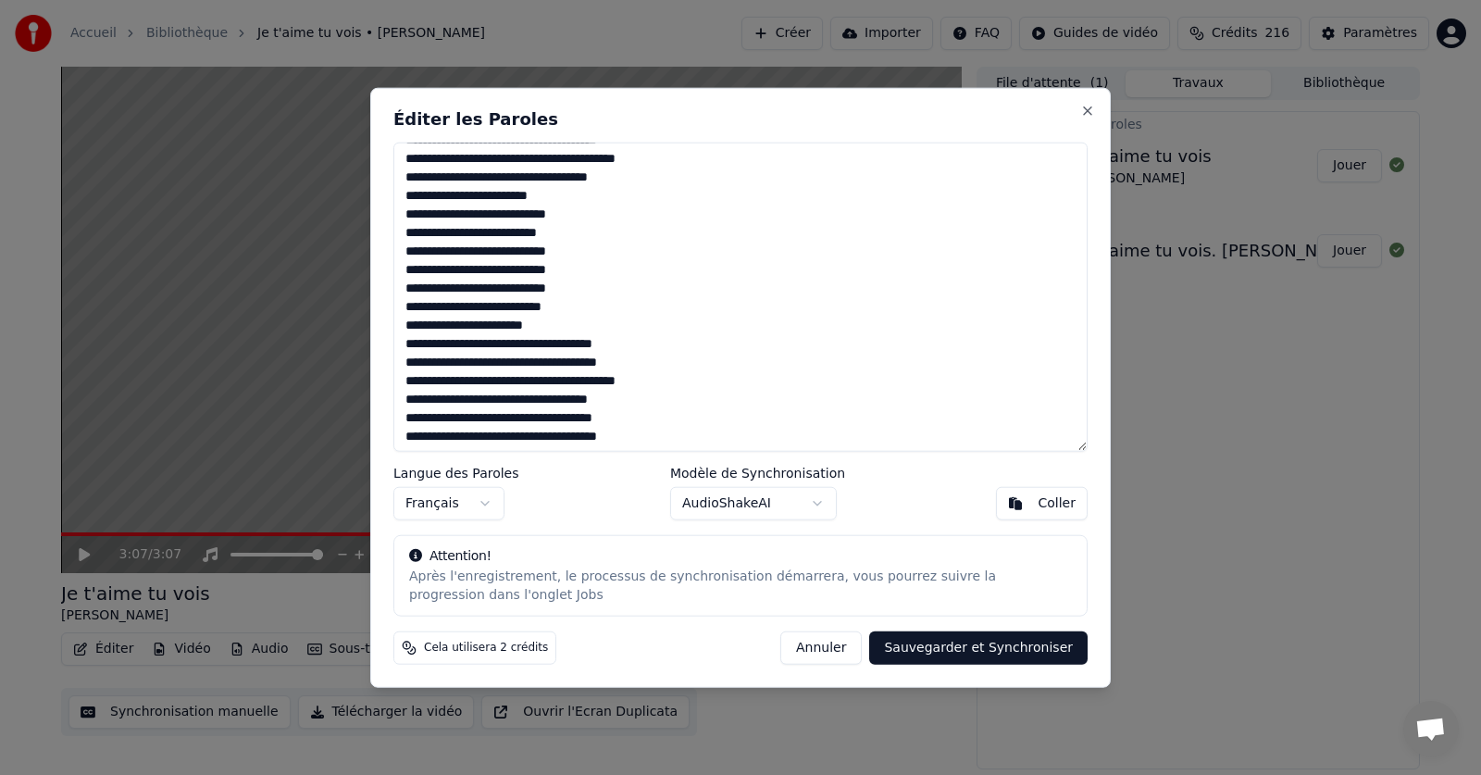
click at [485, 330] on textarea at bounding box center [740, 297] width 694 height 310
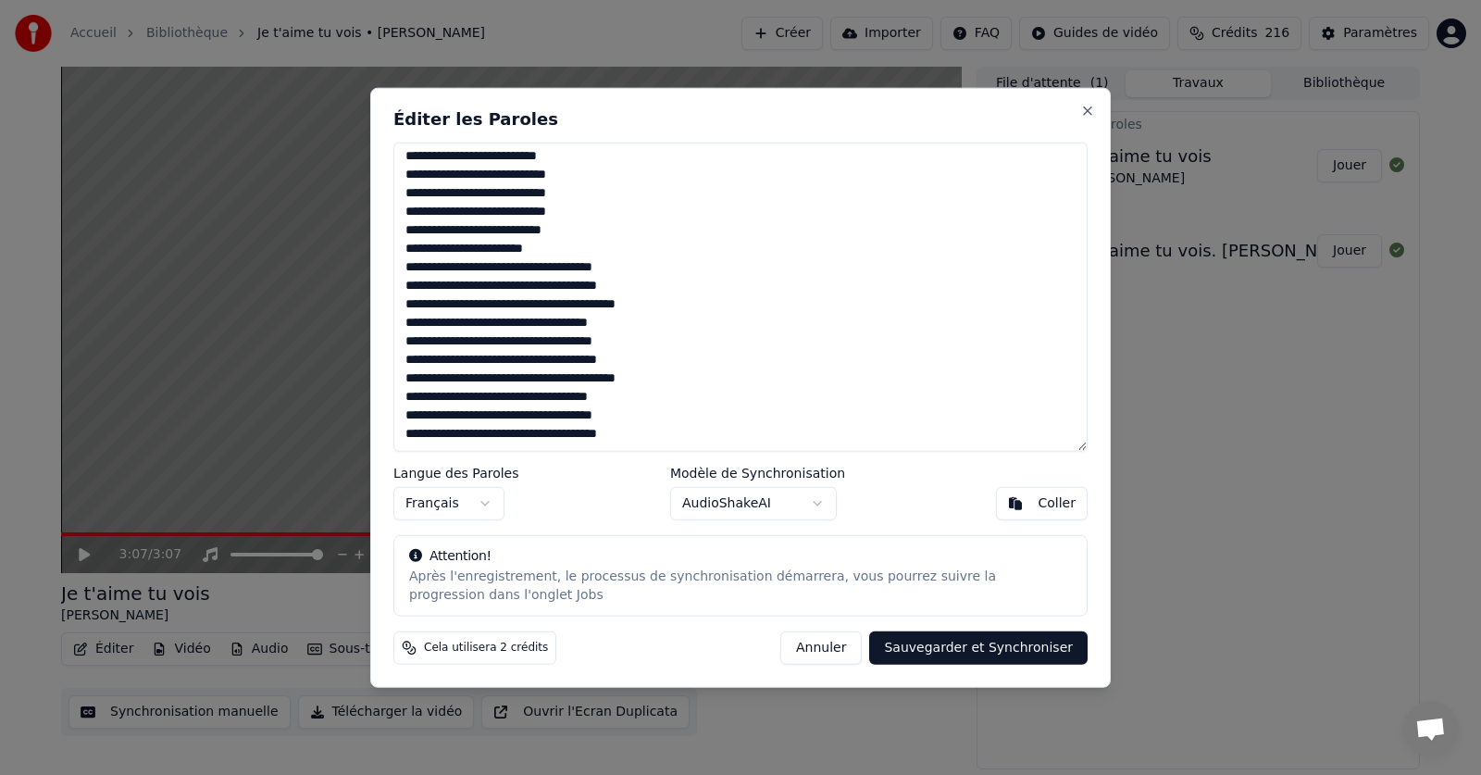
drag, startPoint x: 401, startPoint y: 381, endPoint x: 628, endPoint y: 442, distance: 235.5
click at [628, 442] on textarea at bounding box center [740, 297] width 694 height 310
click at [968, 653] on button "Sauvegarder et Synchroniser" at bounding box center [978, 647] width 218 height 33
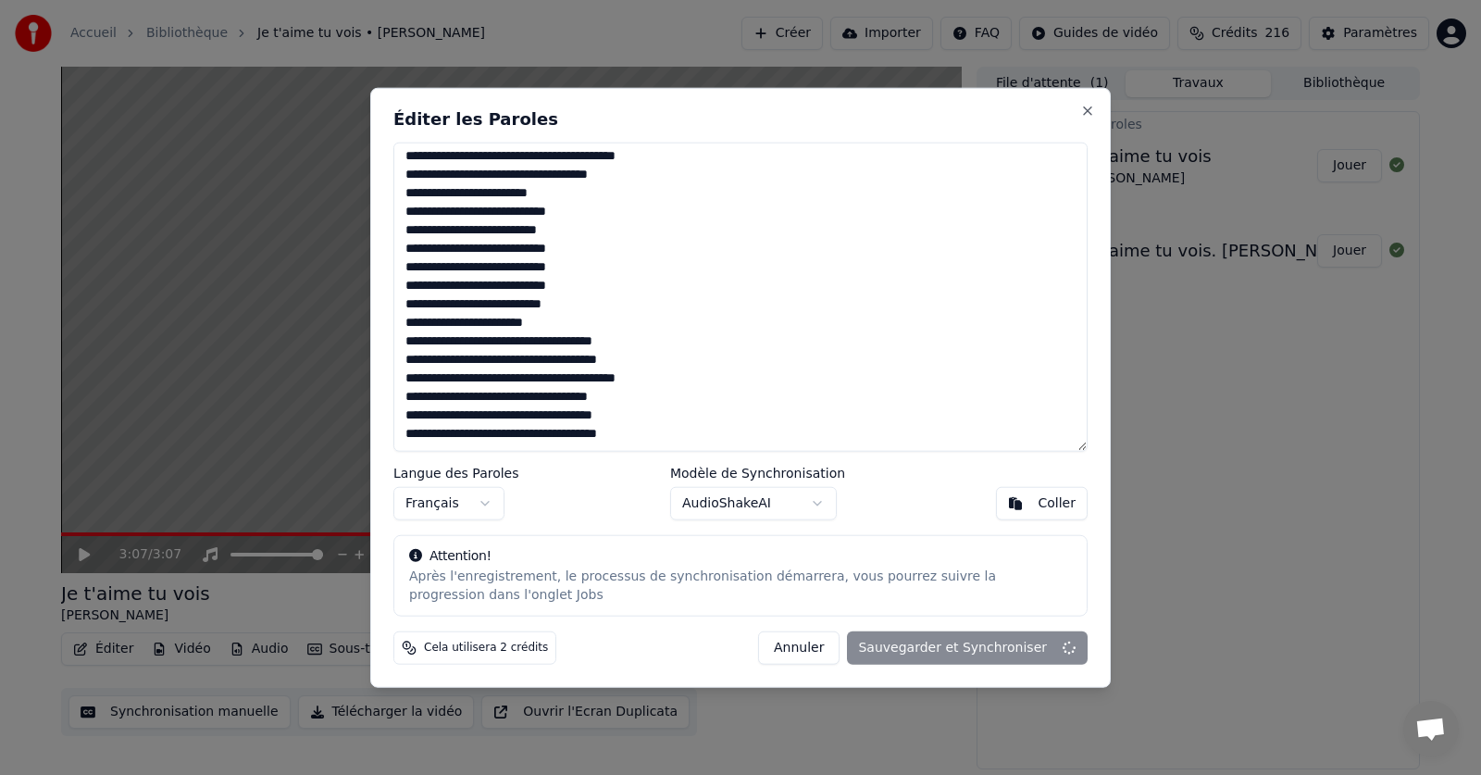
type textarea "**********"
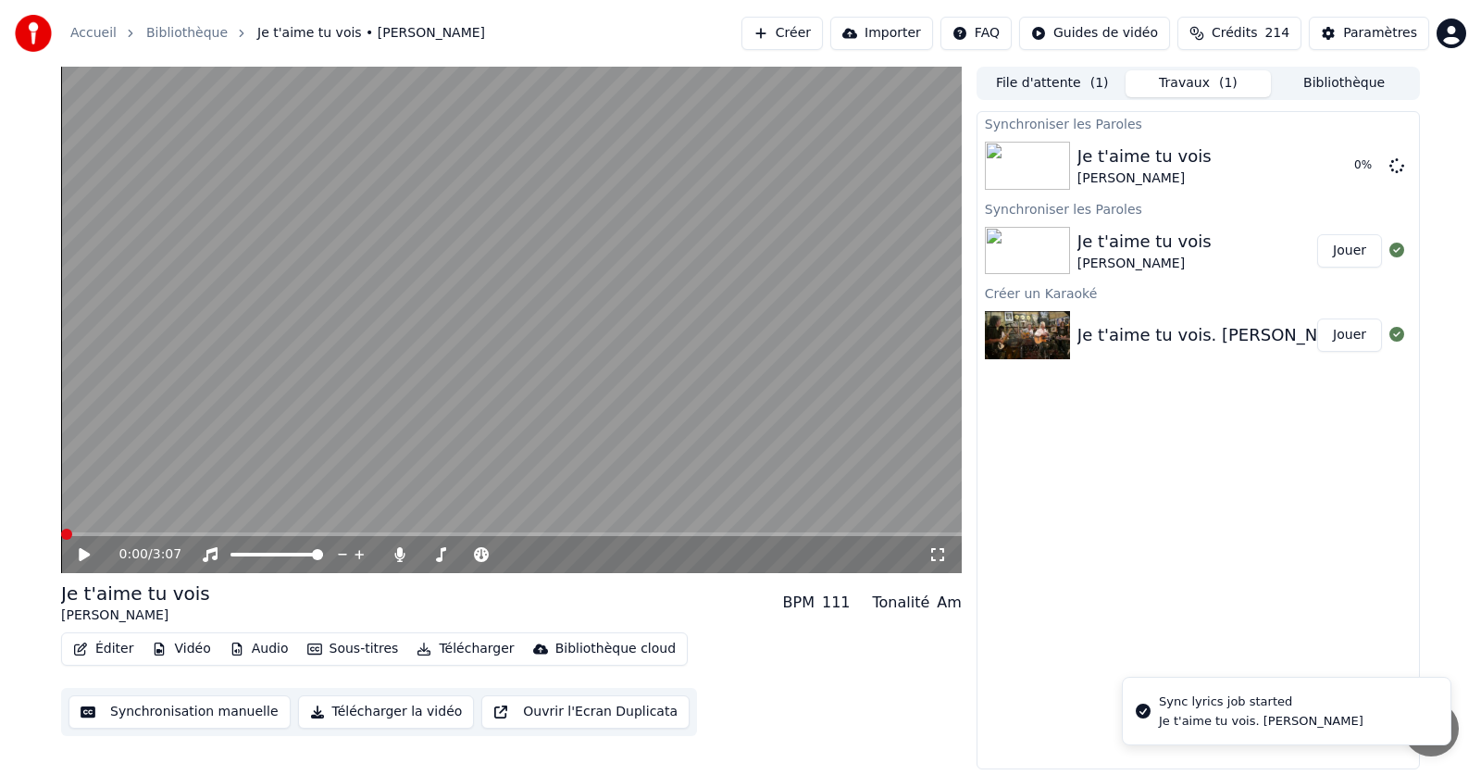
click at [61, 529] on span at bounding box center [66, 534] width 11 height 11
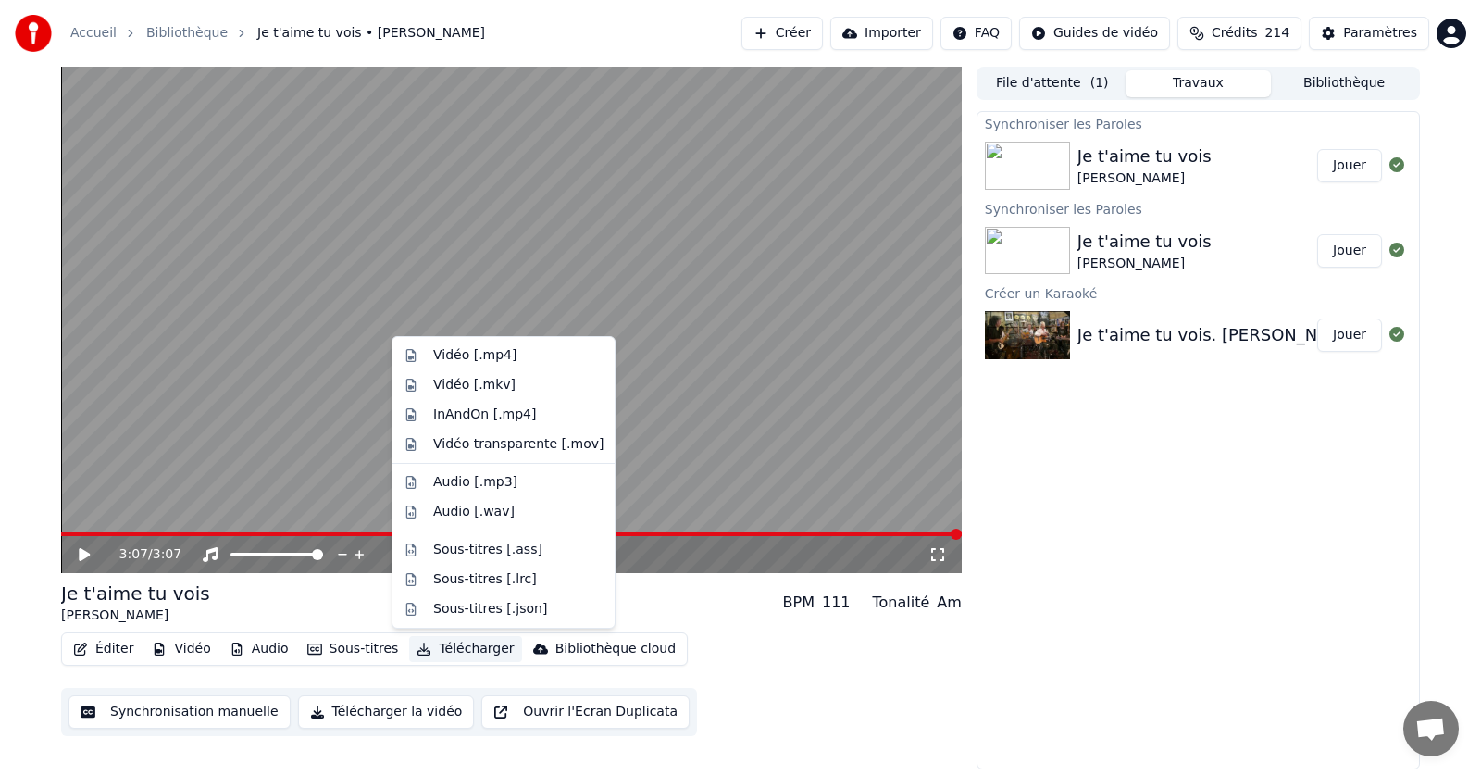
click at [437, 643] on button "Télécharger" at bounding box center [465, 649] width 112 height 26
click at [458, 357] on div "Vidéo [.mp4]" at bounding box center [474, 355] width 83 height 19
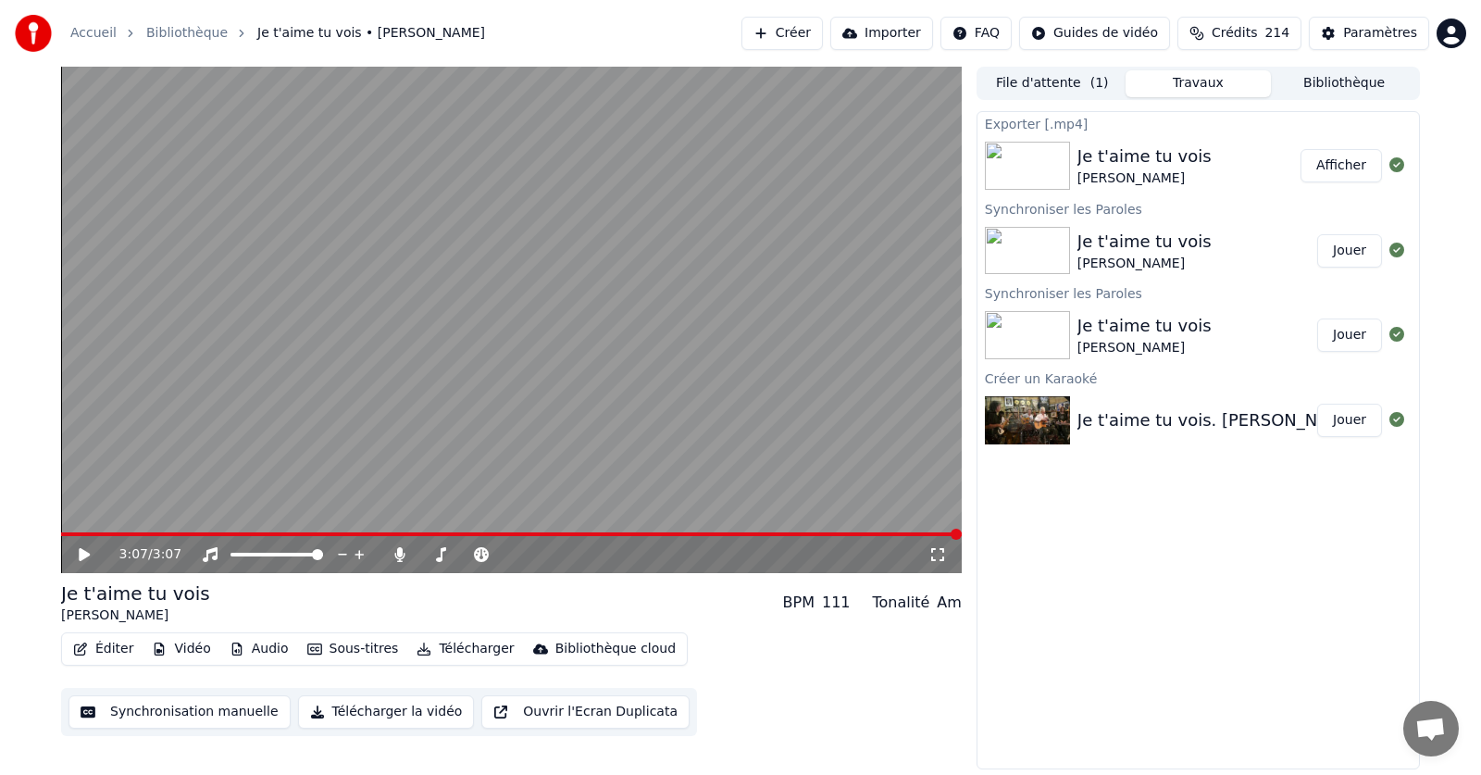
click at [1349, 166] on button "Afficher" at bounding box center [1340, 165] width 81 height 33
click at [402, 555] on icon at bounding box center [399, 554] width 10 height 15
click at [456, 644] on button "Télécharger" at bounding box center [465, 649] width 112 height 26
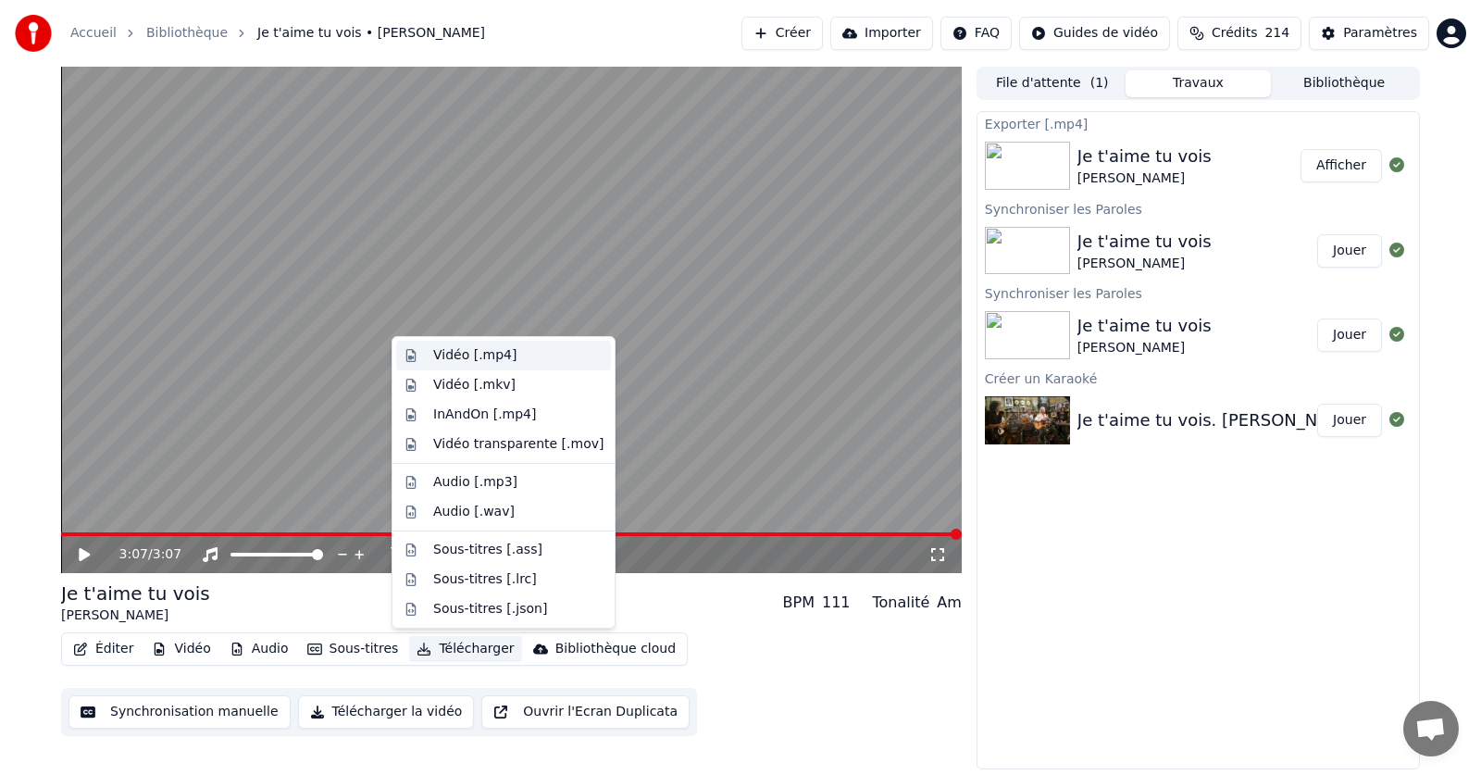
click at [460, 354] on div "Vidéo [.mp4]" at bounding box center [474, 355] width 83 height 19
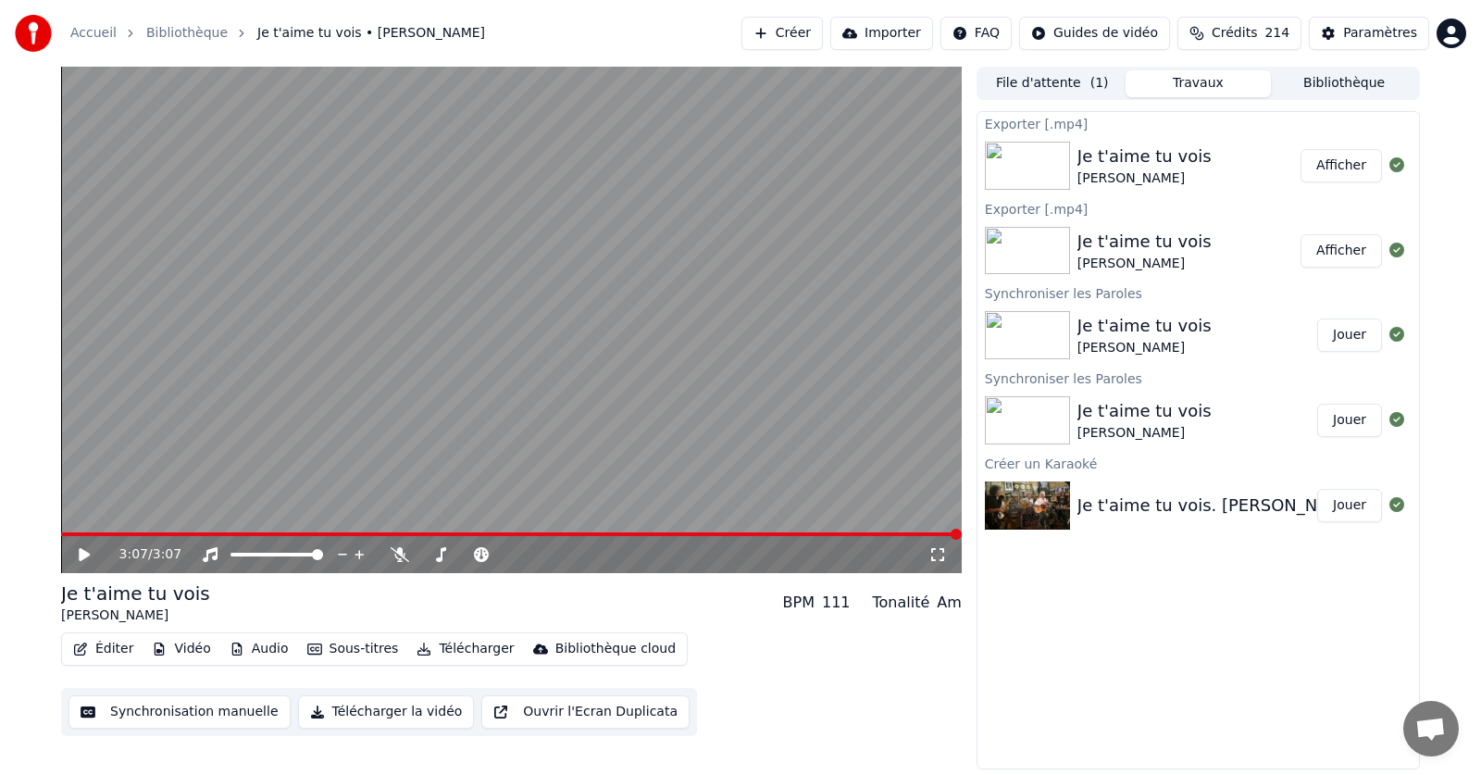
click at [1344, 168] on button "Afficher" at bounding box center [1340, 165] width 81 height 33
